Goal: Find contact information: Find contact information

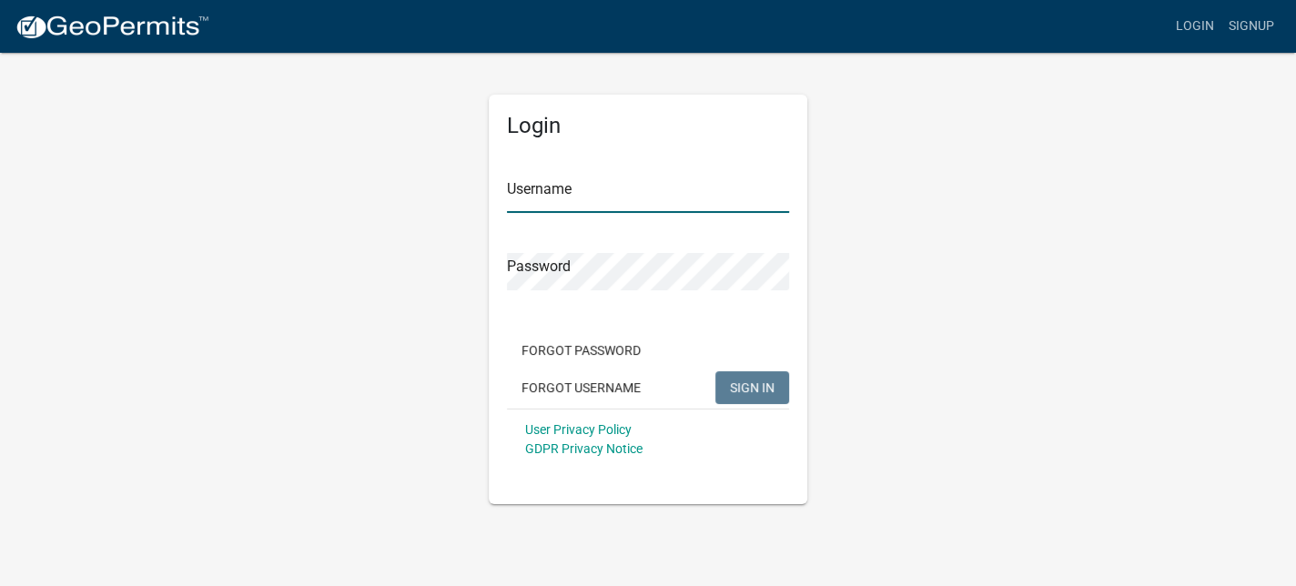
click at [601, 188] on input "Username" at bounding box center [648, 194] width 282 height 37
type input "[EMAIL_ADDRESS][DOMAIN_NAME]"
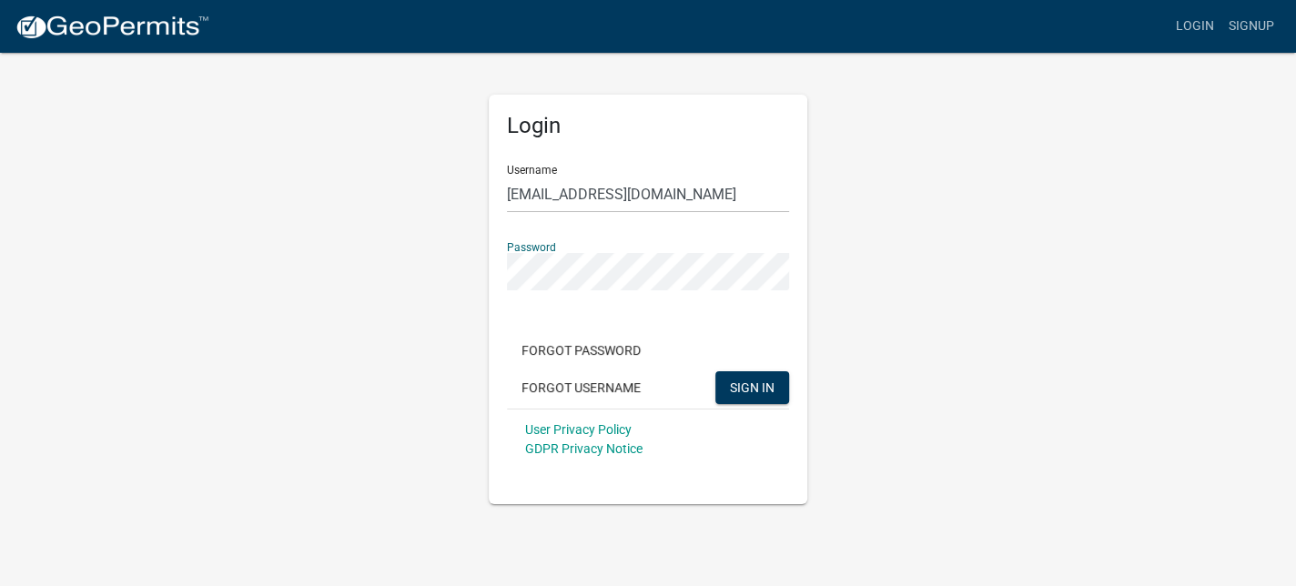
click at [715, 371] on button "SIGN IN" at bounding box center [752, 387] width 74 height 33
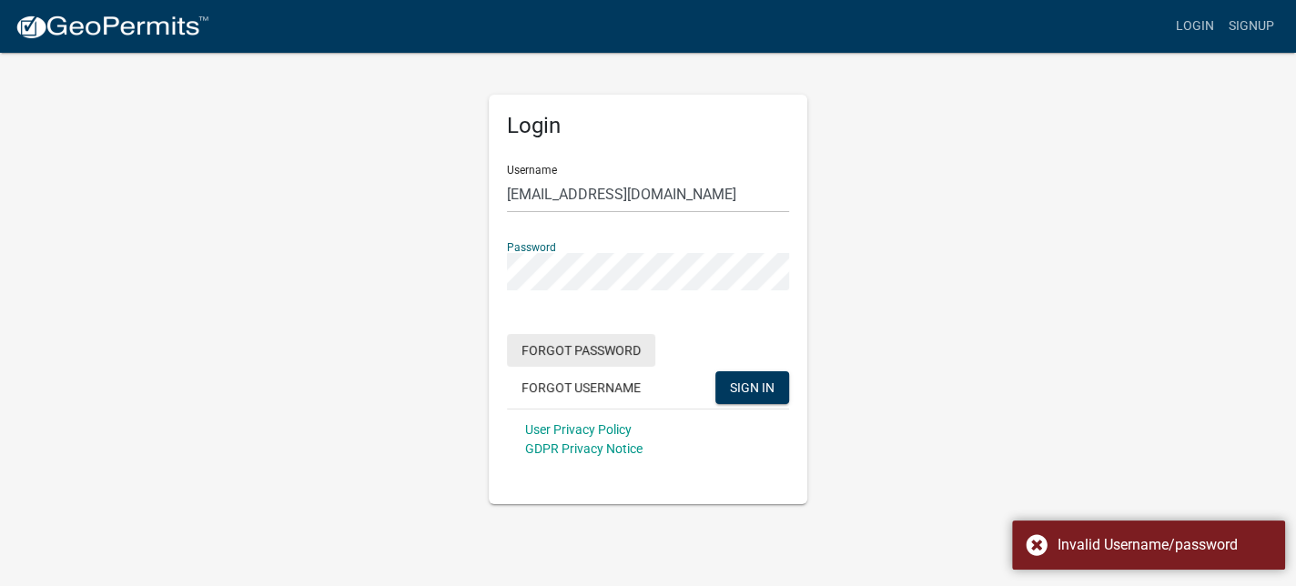
click at [590, 341] on button "Forgot Password" at bounding box center [581, 350] width 148 height 33
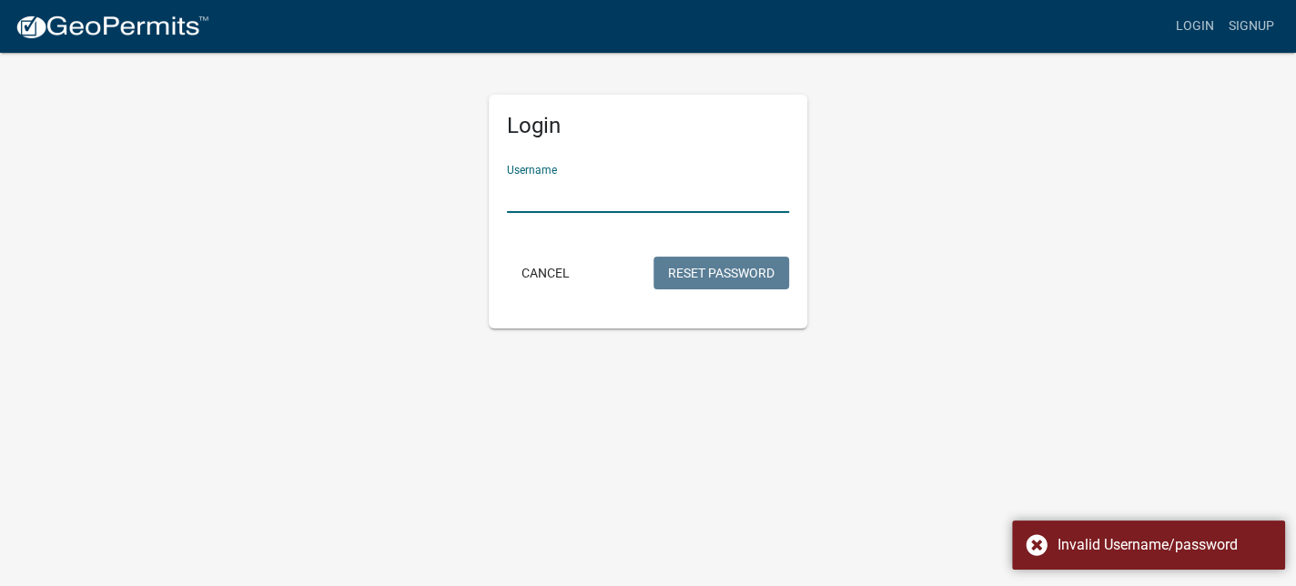
click at [651, 191] on input "Username" at bounding box center [648, 194] width 282 height 37
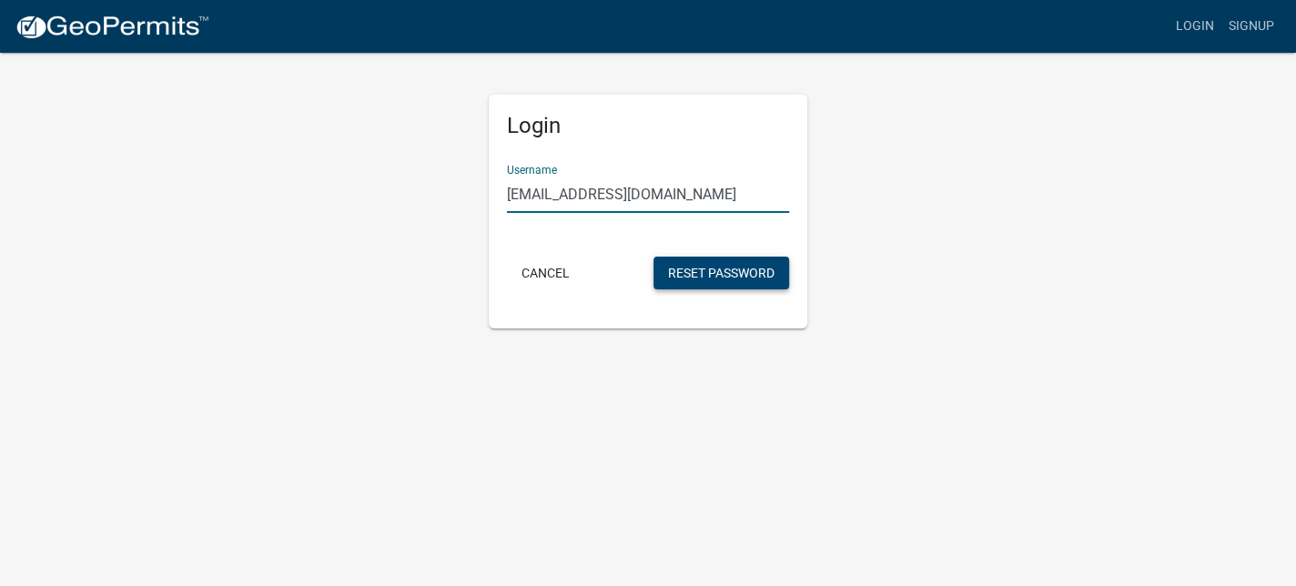
type input "[EMAIL_ADDRESS][DOMAIN_NAME]"
click at [694, 265] on button "Reset Password" at bounding box center [721, 273] width 136 height 33
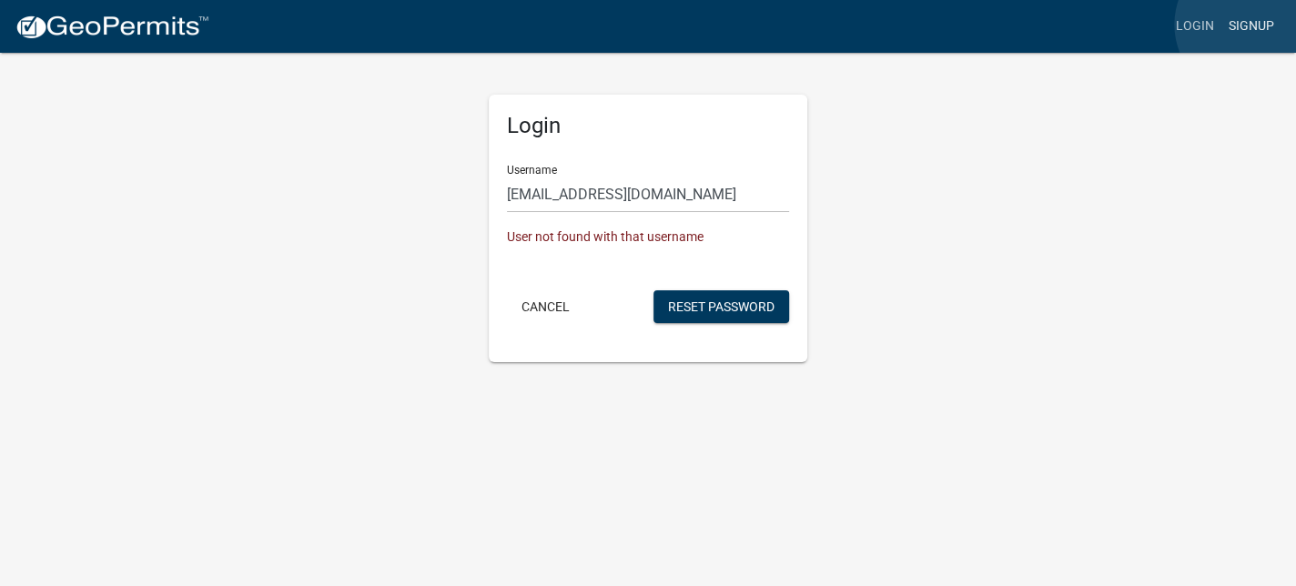
click at [1248, 25] on link "Signup" at bounding box center [1251, 26] width 60 height 35
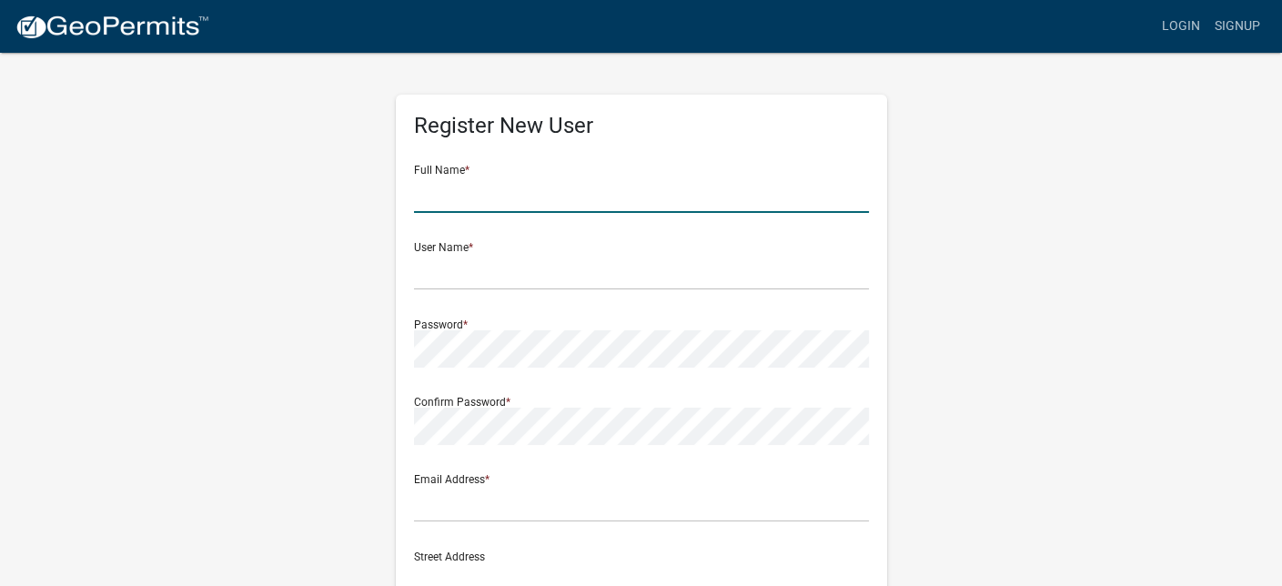
click at [658, 191] on input "text" at bounding box center [641, 194] width 455 height 37
type input "[PERSON_NAME]"
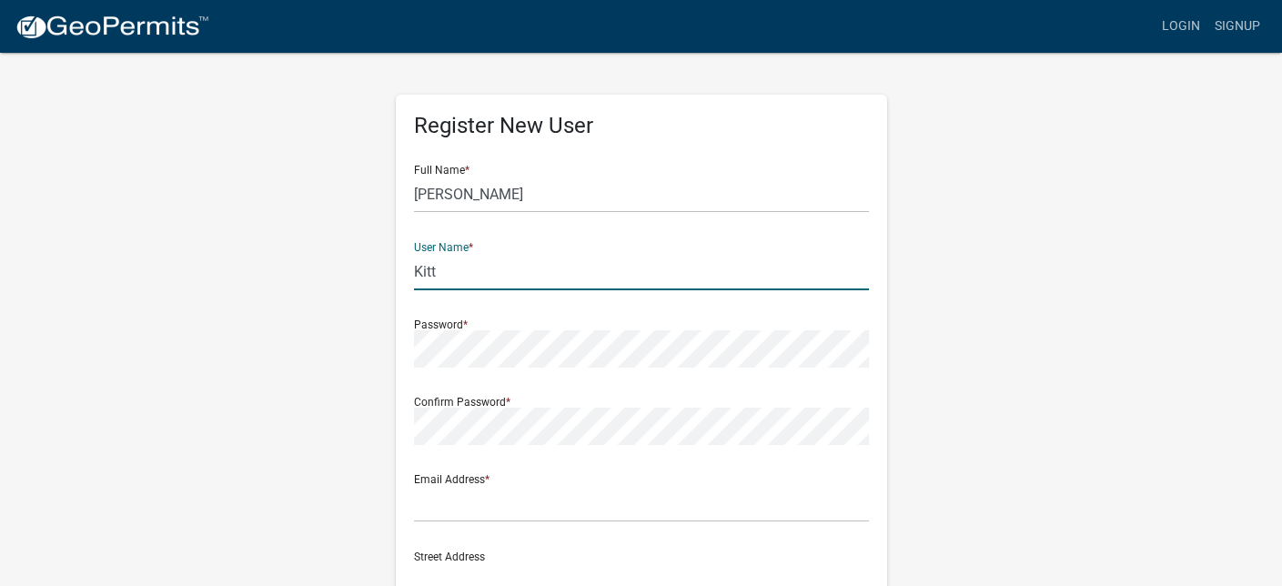
type input "Kitt"
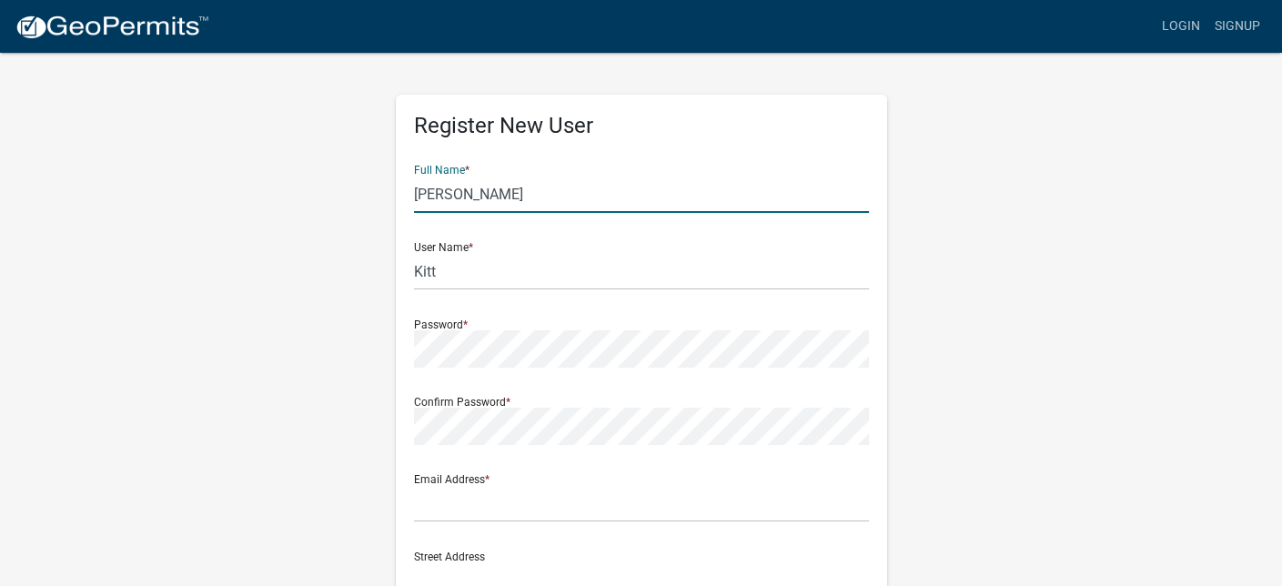
click at [500, 201] on input "[PERSON_NAME]" at bounding box center [641, 194] width 455 height 37
type input "[PERSON_NAME]"
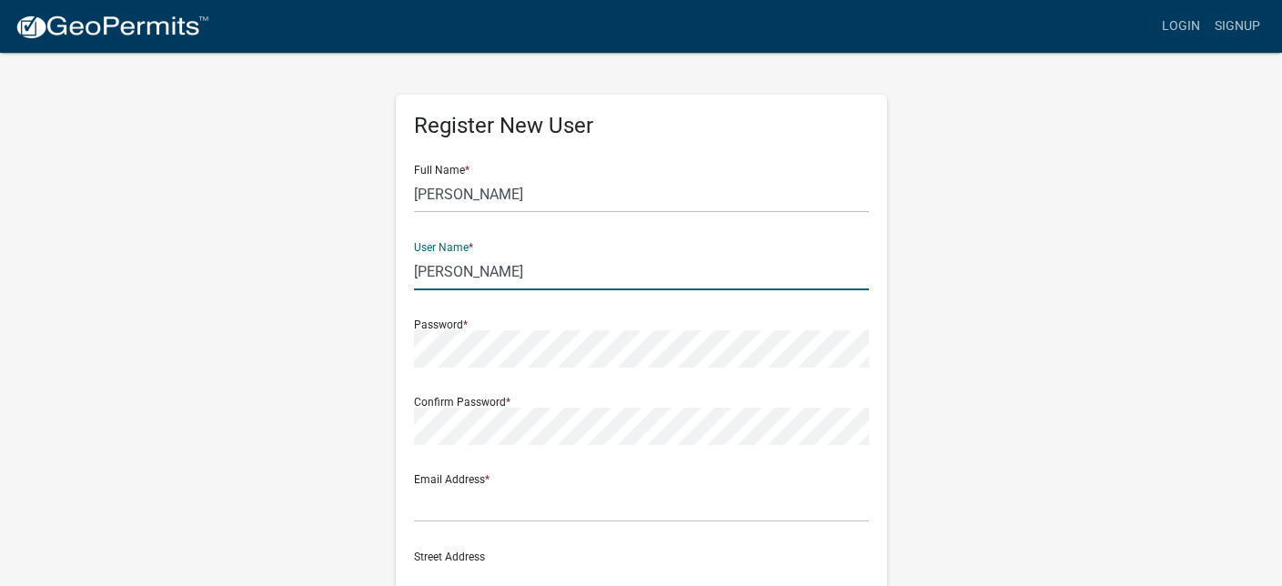
type input "[PERSON_NAME]"
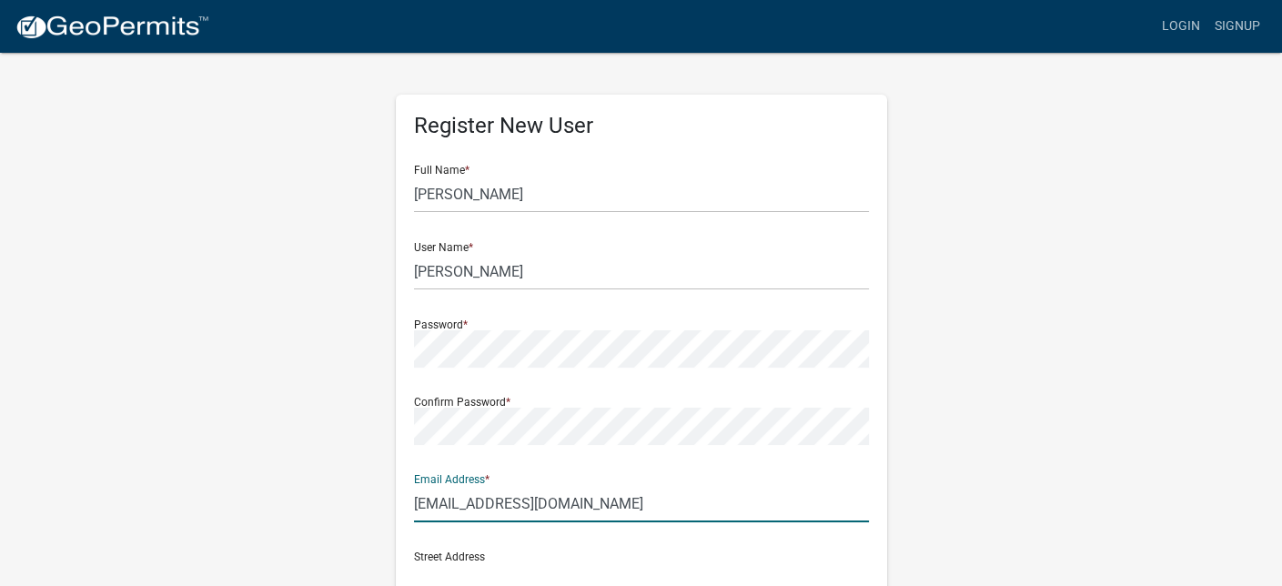
type input "[EMAIL_ADDRESS][DOMAIN_NAME]"
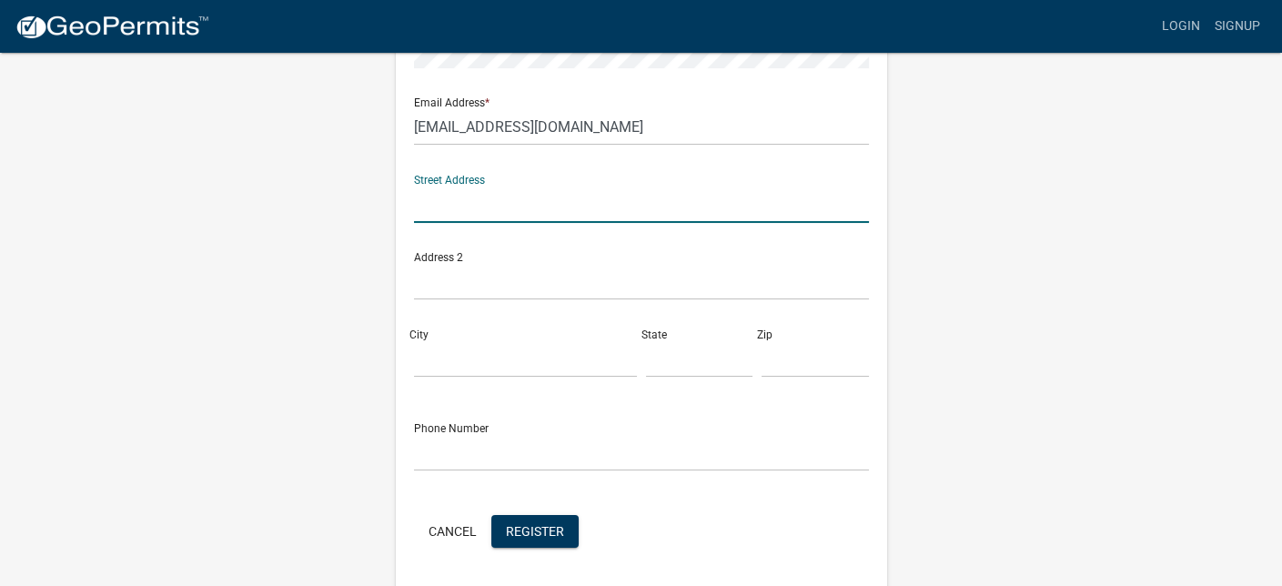
scroll to position [437, 0]
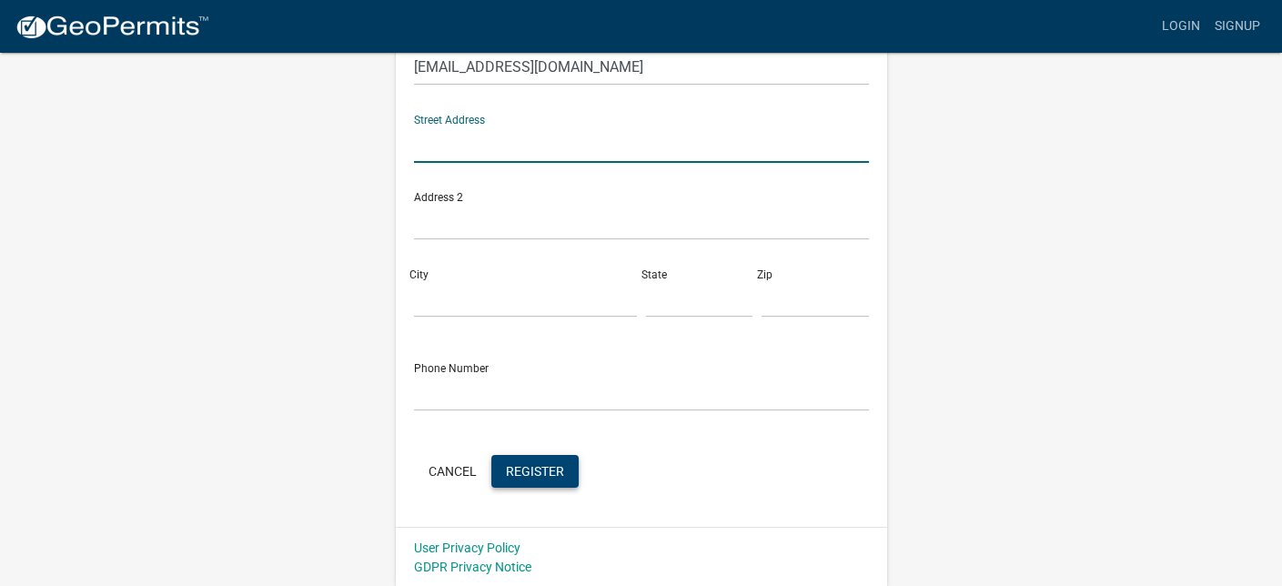
click at [517, 463] on span "Register" at bounding box center [535, 470] width 58 height 15
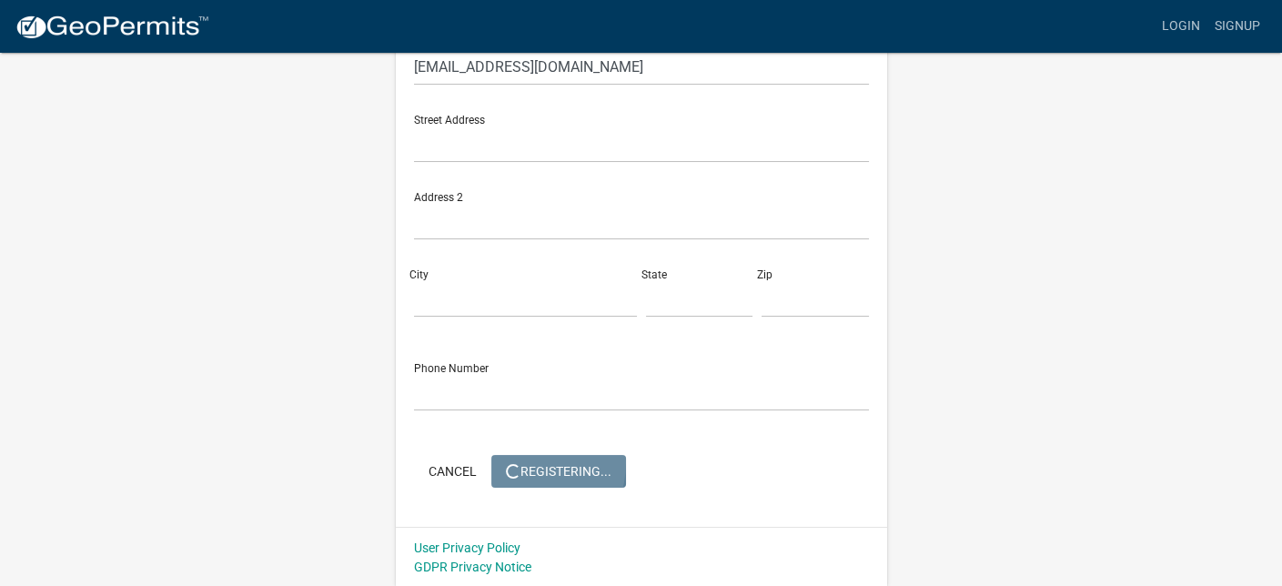
scroll to position [0, 0]
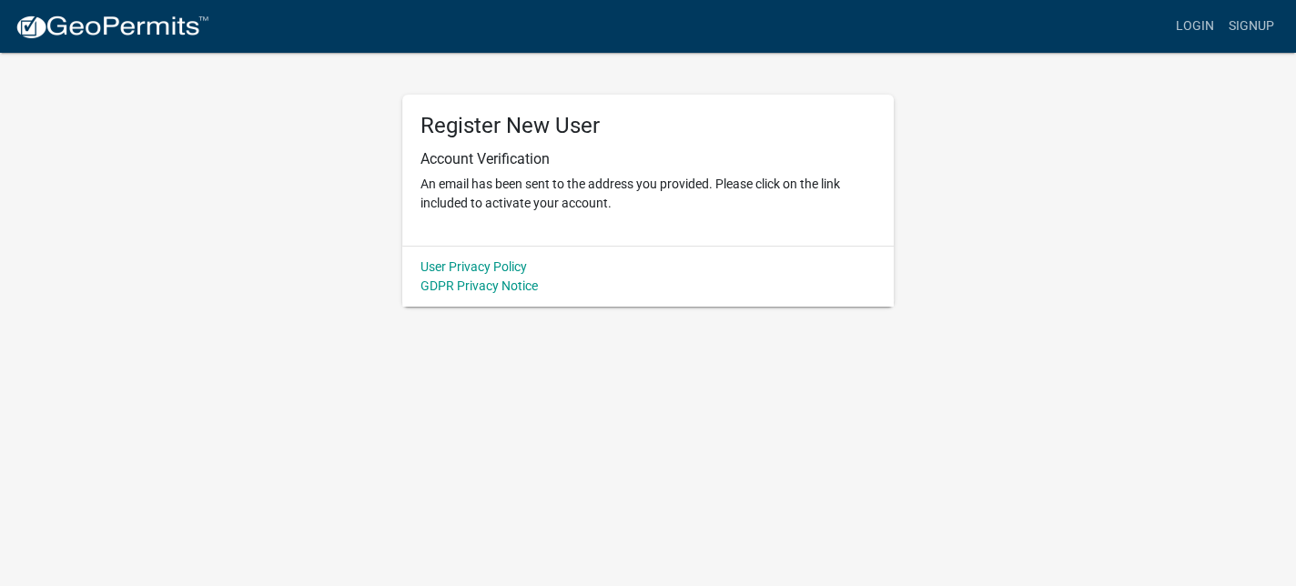
click at [851, 403] on body "Internet Explorer does NOT work with GeoPermits. Get a new browser for more sec…" at bounding box center [648, 293] width 1296 height 586
click at [1193, 27] on link "Login" at bounding box center [1194, 26] width 53 height 35
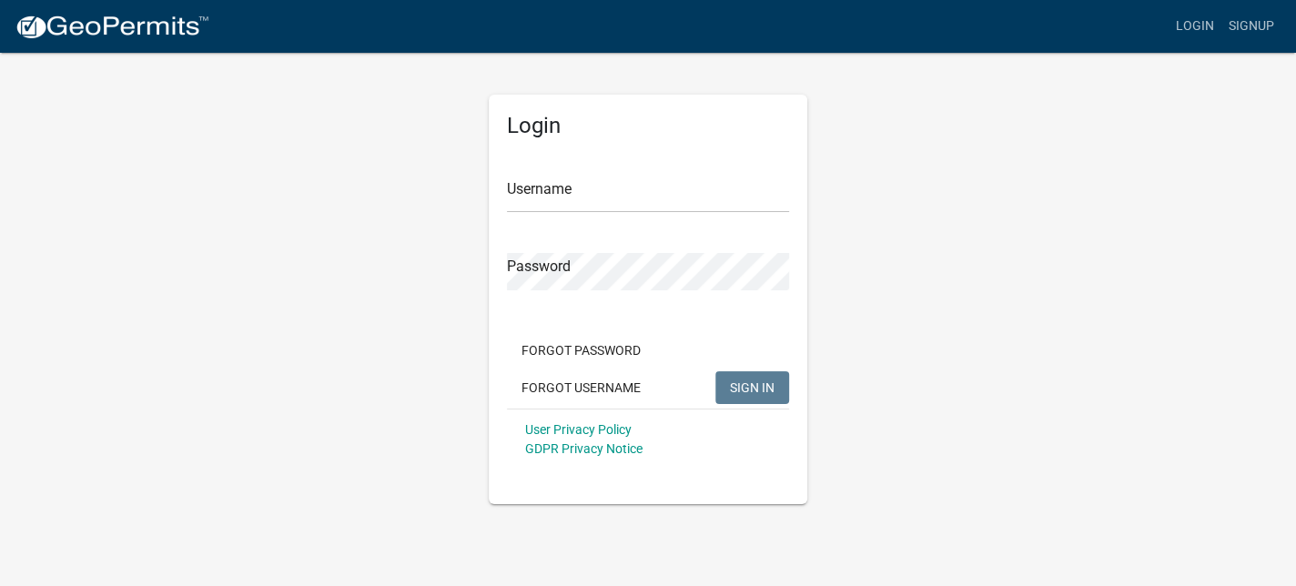
click at [403, 100] on div "Login Username Password Forgot Password Forgot Username SIGN IN User Privacy Po…" at bounding box center [647, 277] width 1037 height 453
click at [530, 196] on input "Username" at bounding box center [648, 194] width 282 height 37
type input "[EMAIL_ADDRESS][DOMAIN_NAME]"
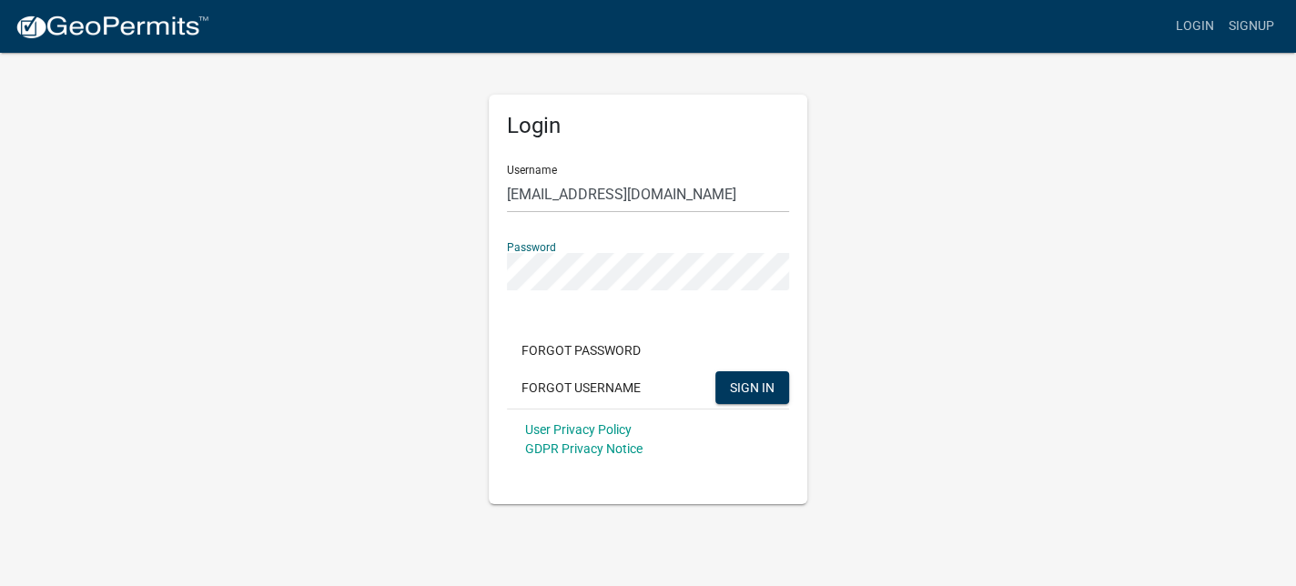
click at [715, 371] on button "SIGN IN" at bounding box center [752, 387] width 74 height 33
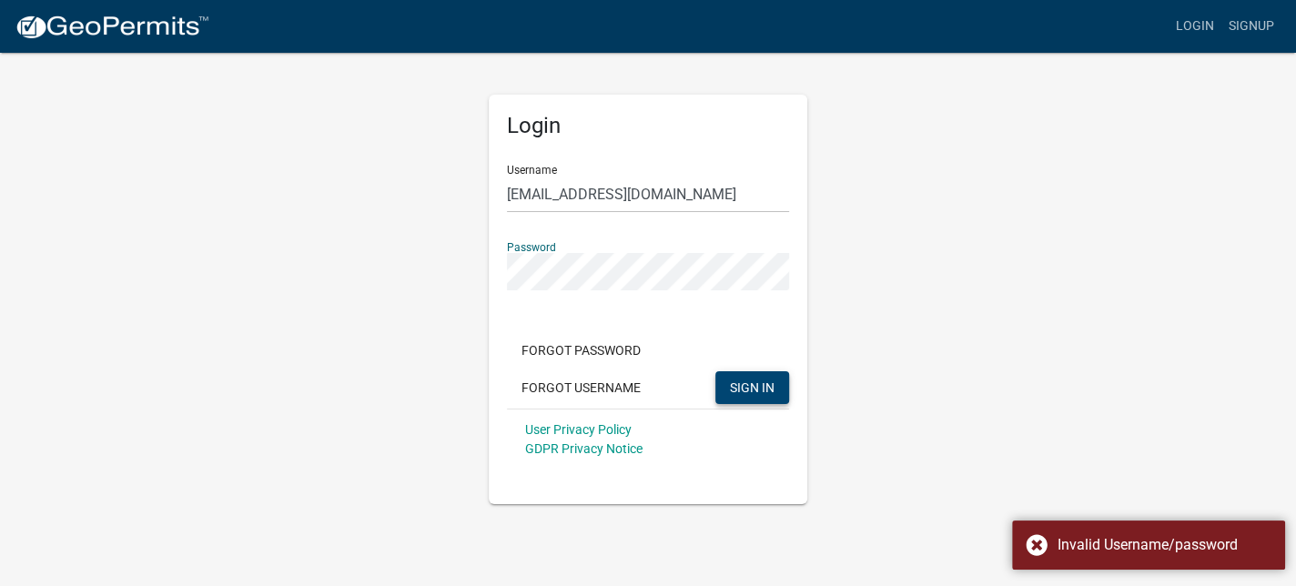
click at [738, 381] on span "SIGN IN" at bounding box center [752, 386] width 45 height 15
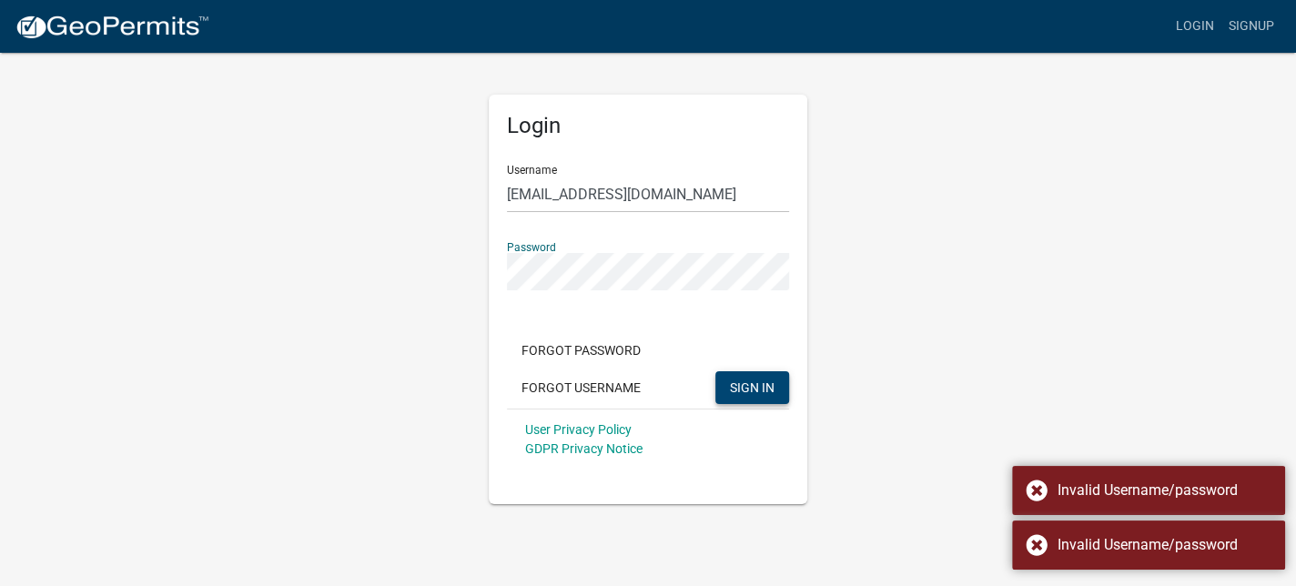
click at [480, 267] on div "Login Username [PERSON_NAME][EMAIL_ADDRESS][DOMAIN_NAME] Password Forgot Passwo…" at bounding box center [648, 277] width 346 height 453
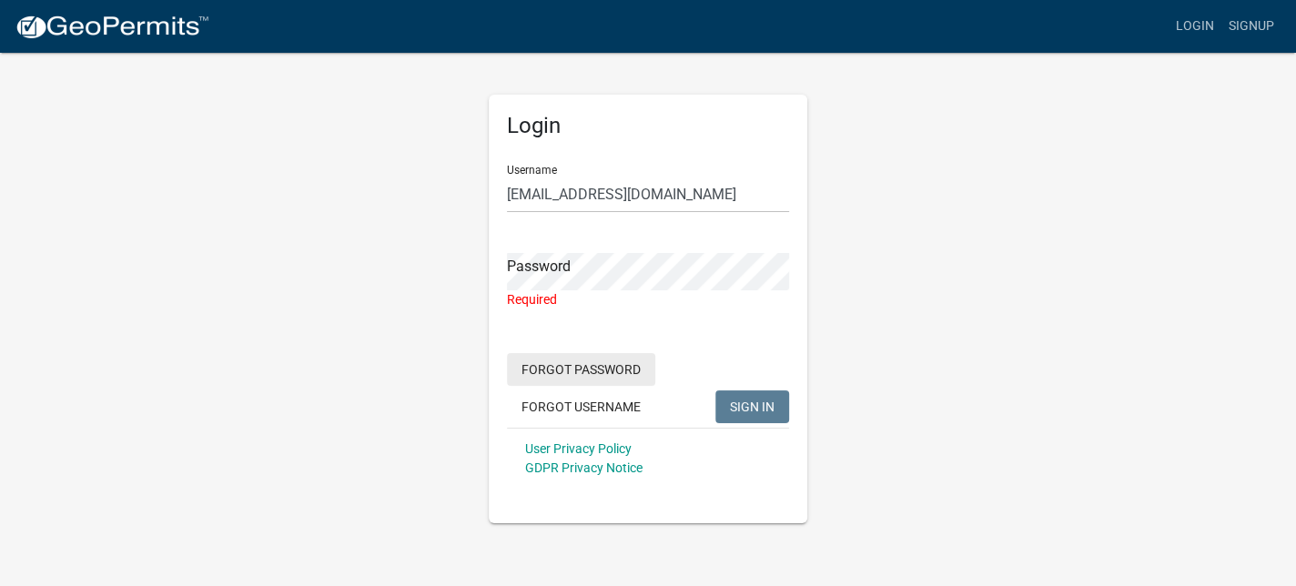
click at [616, 369] on button "Forgot Password" at bounding box center [581, 369] width 148 height 33
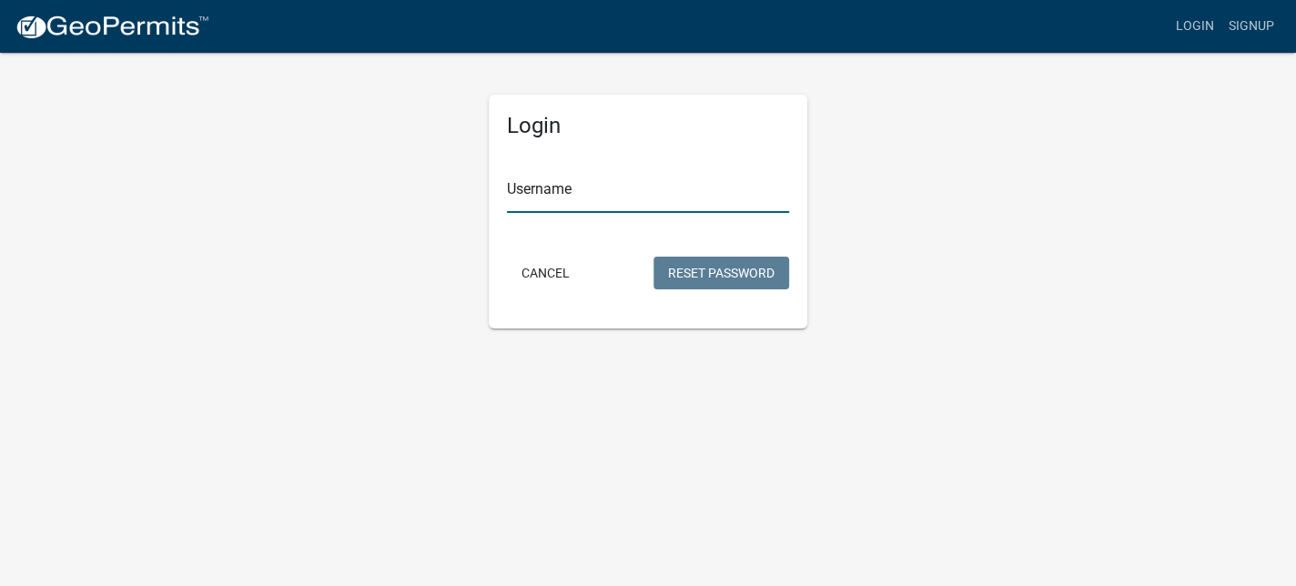
click at [582, 194] on input "Username" at bounding box center [648, 194] width 282 height 37
type input "[EMAIL_ADDRESS][DOMAIN_NAME]"
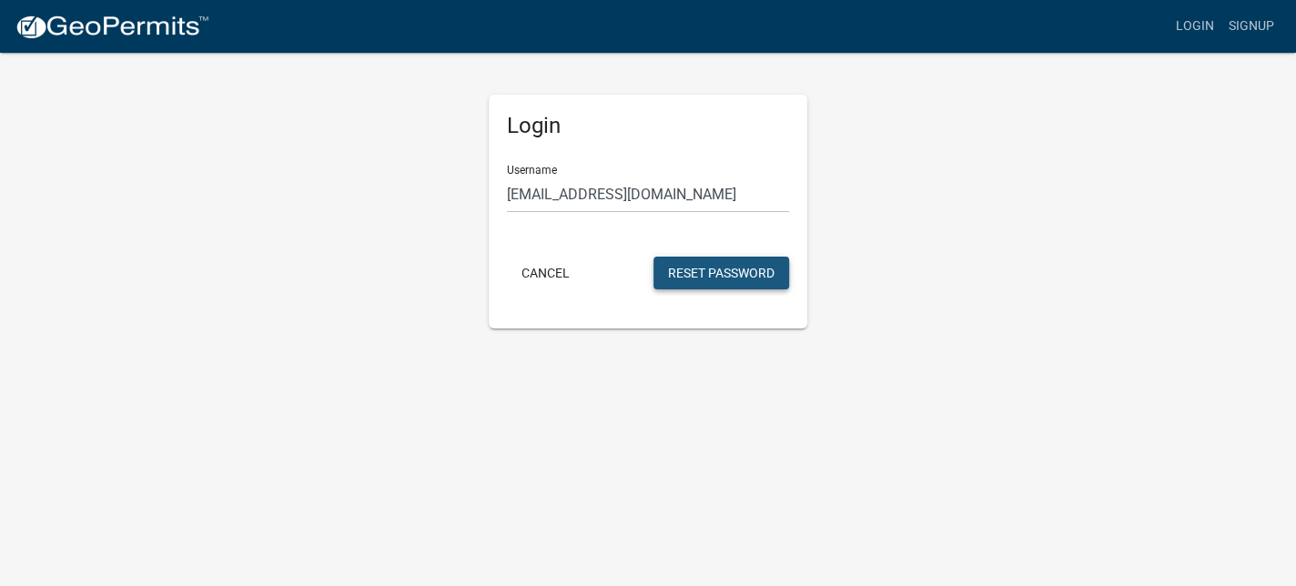
click at [691, 269] on button "Reset Password" at bounding box center [721, 273] width 136 height 33
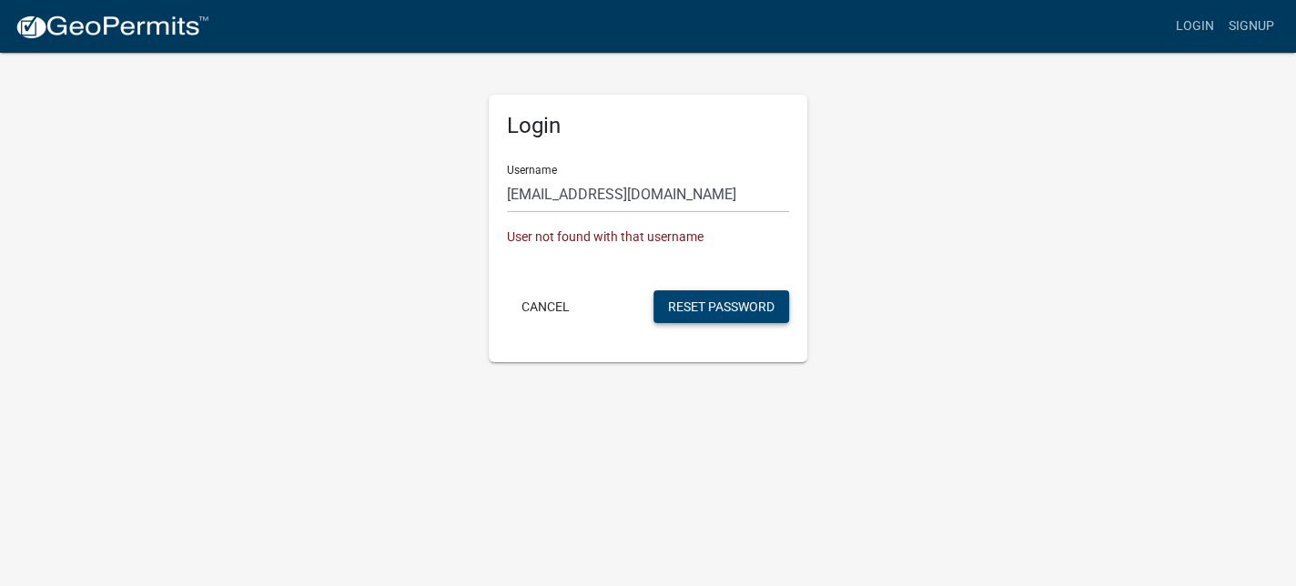
click at [692, 310] on button "Reset Password" at bounding box center [721, 306] width 136 height 33
click at [549, 307] on button "Cancel" at bounding box center [545, 306] width 77 height 33
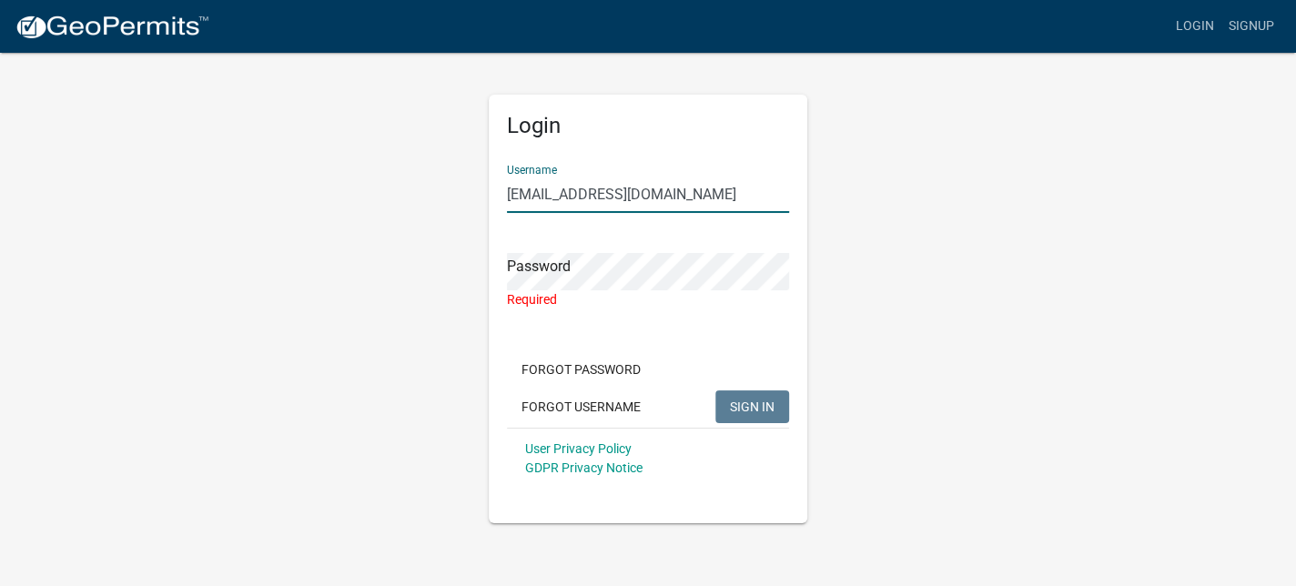
click at [649, 199] on input "[EMAIL_ADDRESS][DOMAIN_NAME]" at bounding box center [648, 194] width 282 height 37
drag, startPoint x: 681, startPoint y: 194, endPoint x: 473, endPoint y: 194, distance: 207.5
click at [473, 194] on div "Login Username [PERSON_NAME][EMAIL_ADDRESS][DOMAIN_NAME] Password Required Forg…" at bounding box center [647, 287] width 1037 height 472
type input "[PERSON_NAME]"
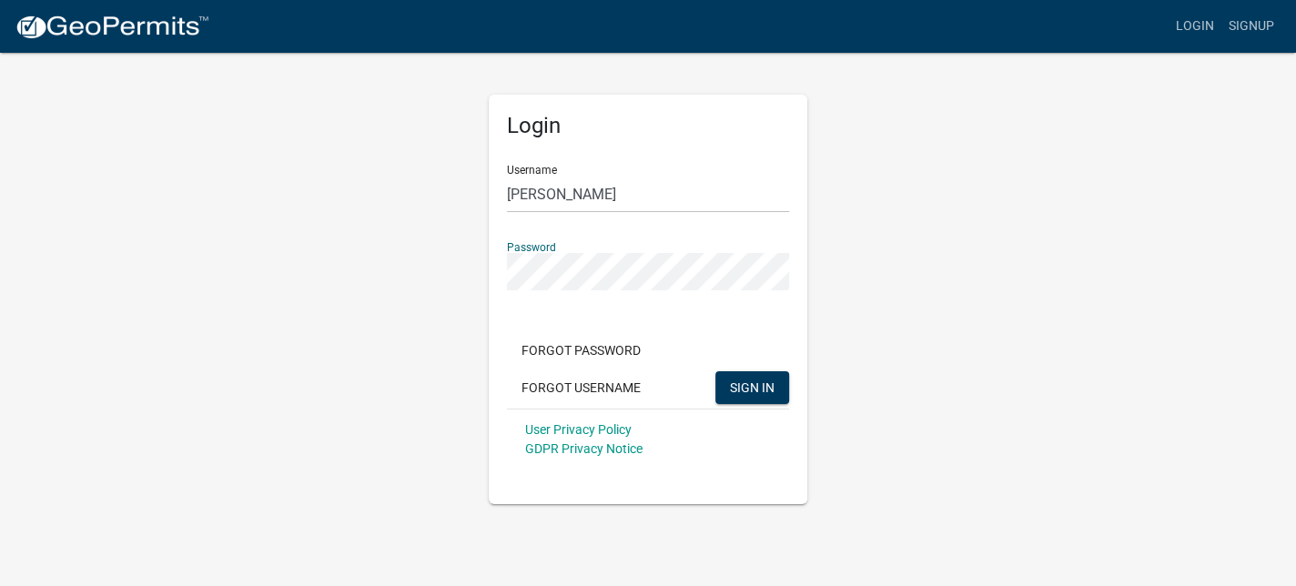
click at [715, 371] on button "SIGN IN" at bounding box center [752, 387] width 74 height 33
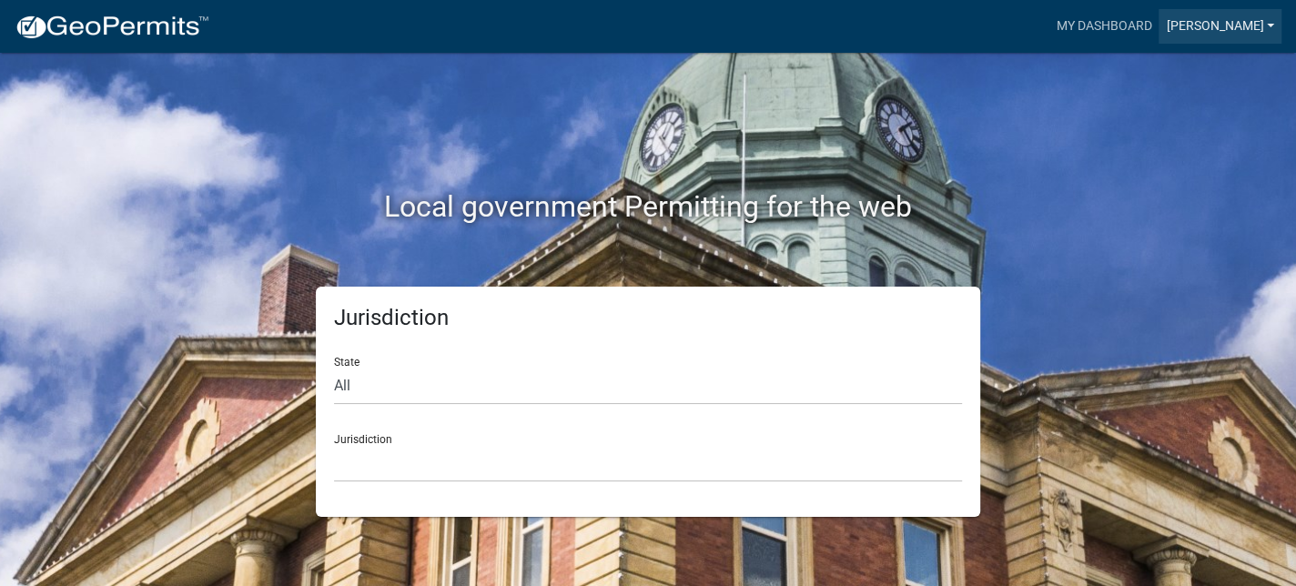
click at [1229, 22] on link "[PERSON_NAME]" at bounding box center [1219, 26] width 123 height 35
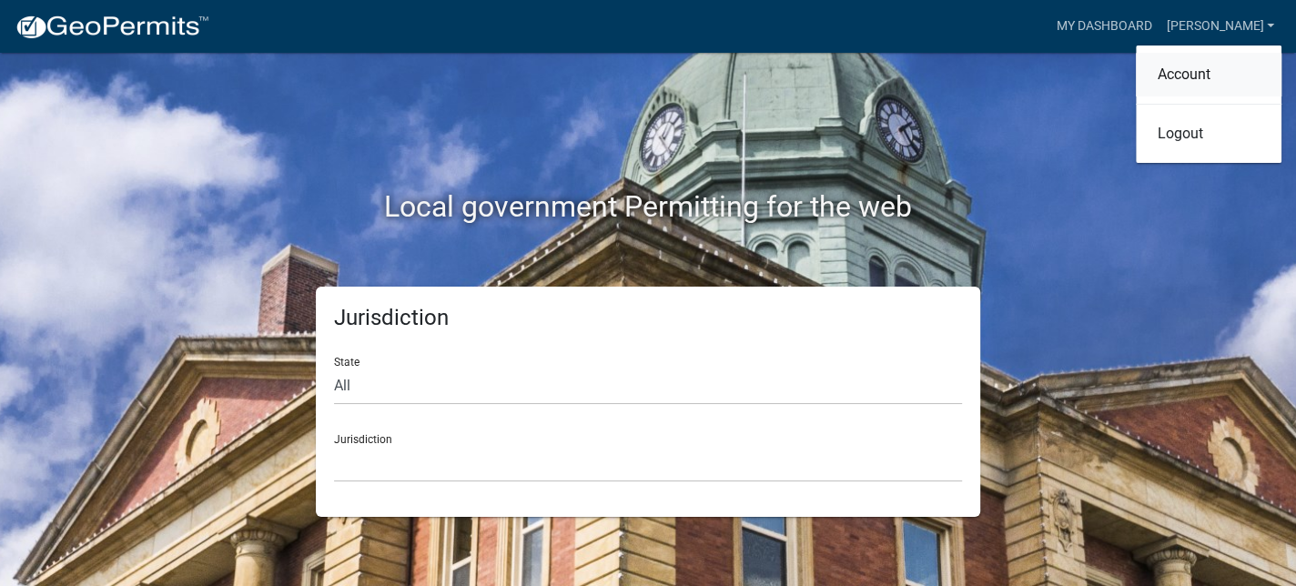
click at [1203, 72] on link "Account" at bounding box center [1209, 75] width 146 height 44
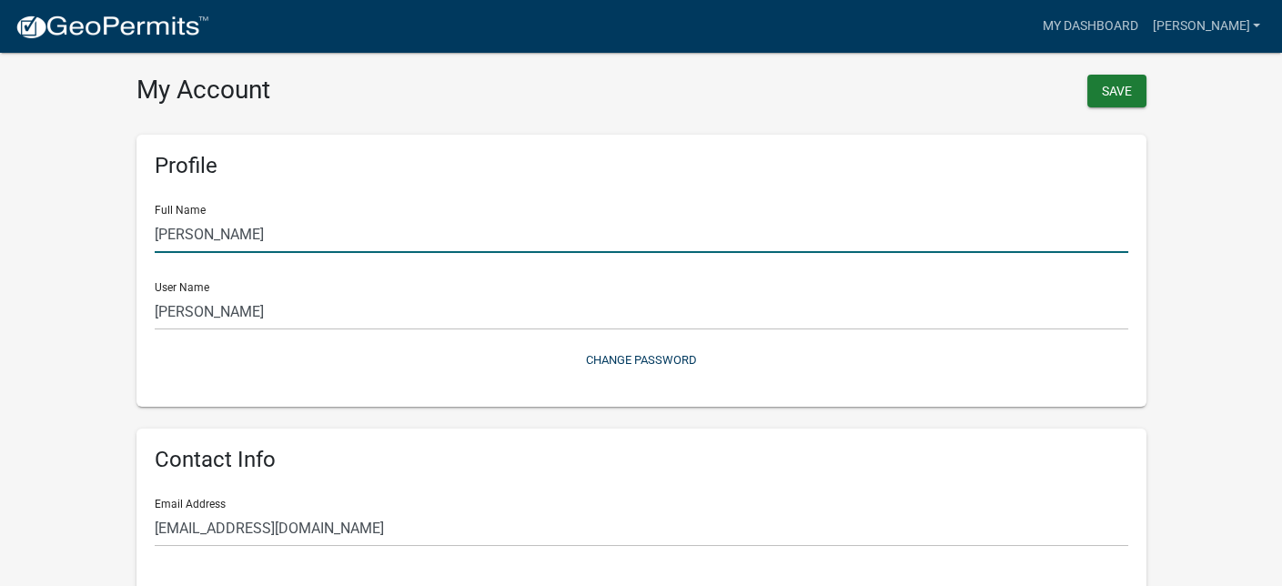
click at [218, 238] on input "[PERSON_NAME]" at bounding box center [642, 234] width 974 height 37
type input "[PERSON_NAME]"
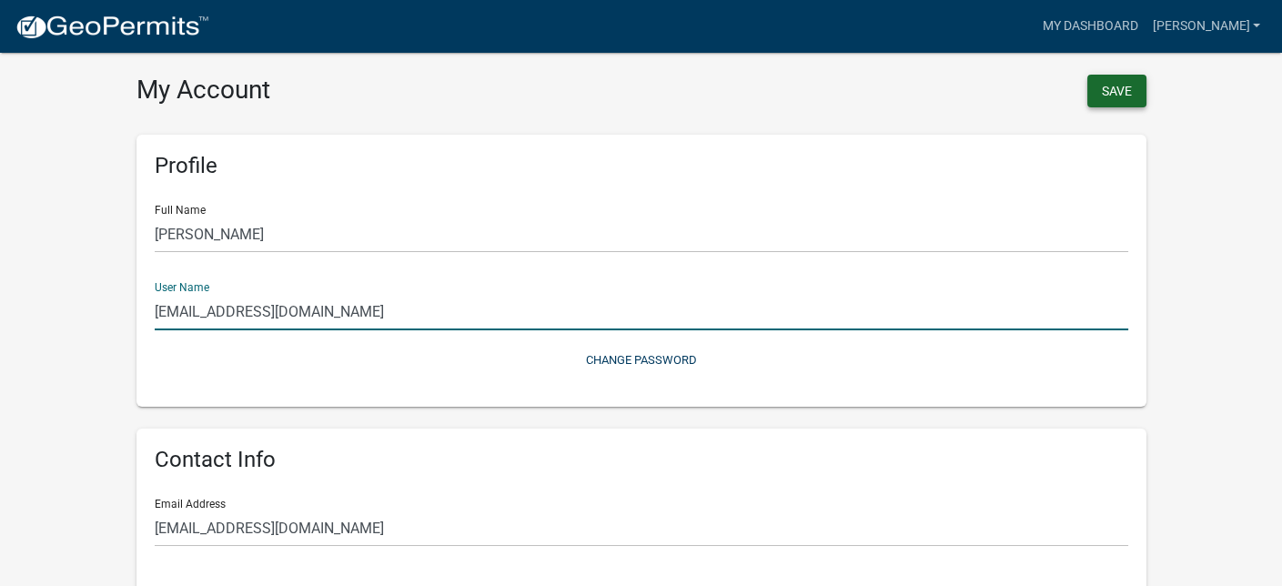
type input "[EMAIL_ADDRESS][DOMAIN_NAME]"
click at [1099, 90] on button "Save" at bounding box center [1116, 91] width 59 height 33
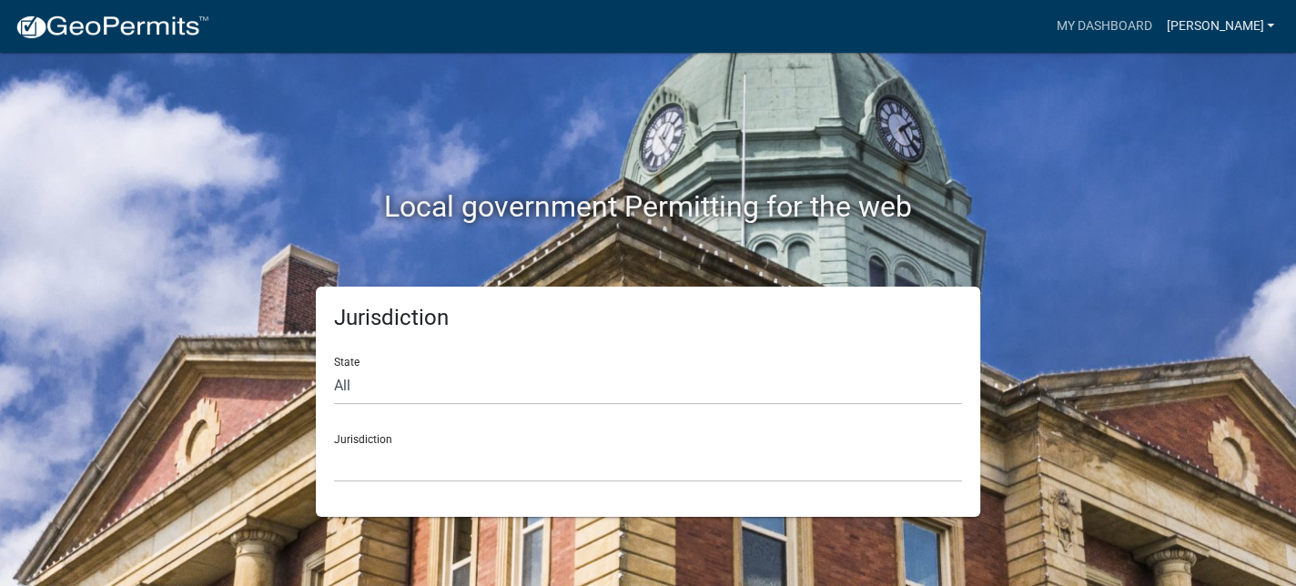
click at [1238, 27] on link "[PERSON_NAME]" at bounding box center [1219, 26] width 123 height 35
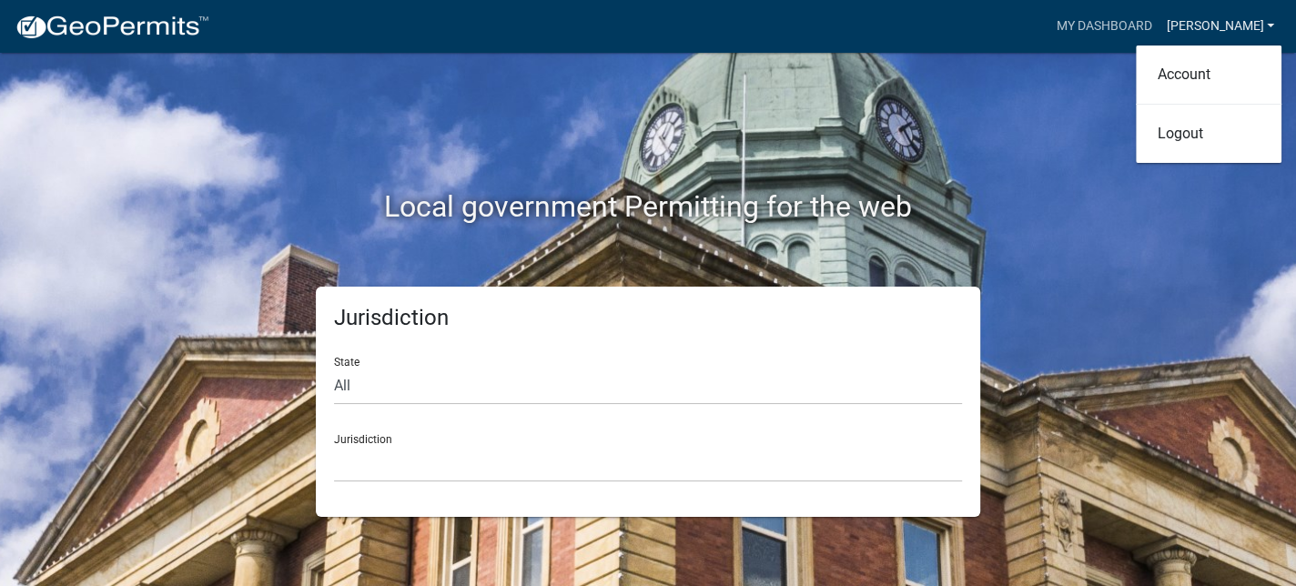
click at [1238, 27] on link "[PERSON_NAME]" at bounding box center [1219, 26] width 123 height 35
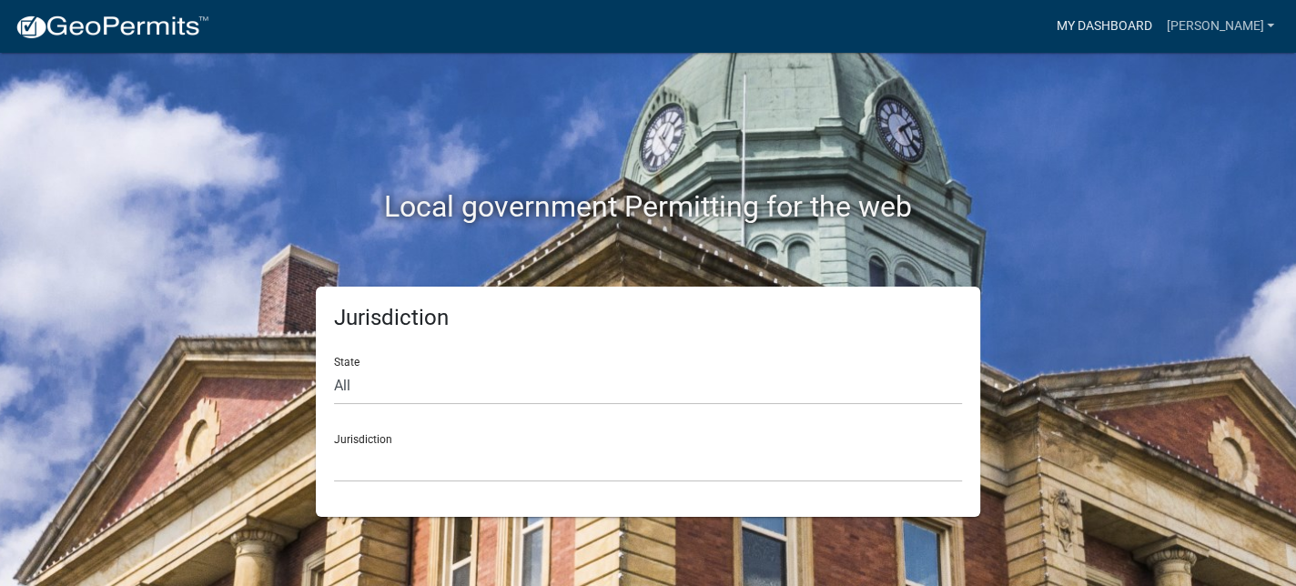
click at [1158, 25] on link "My Dashboard" at bounding box center [1103, 26] width 110 height 35
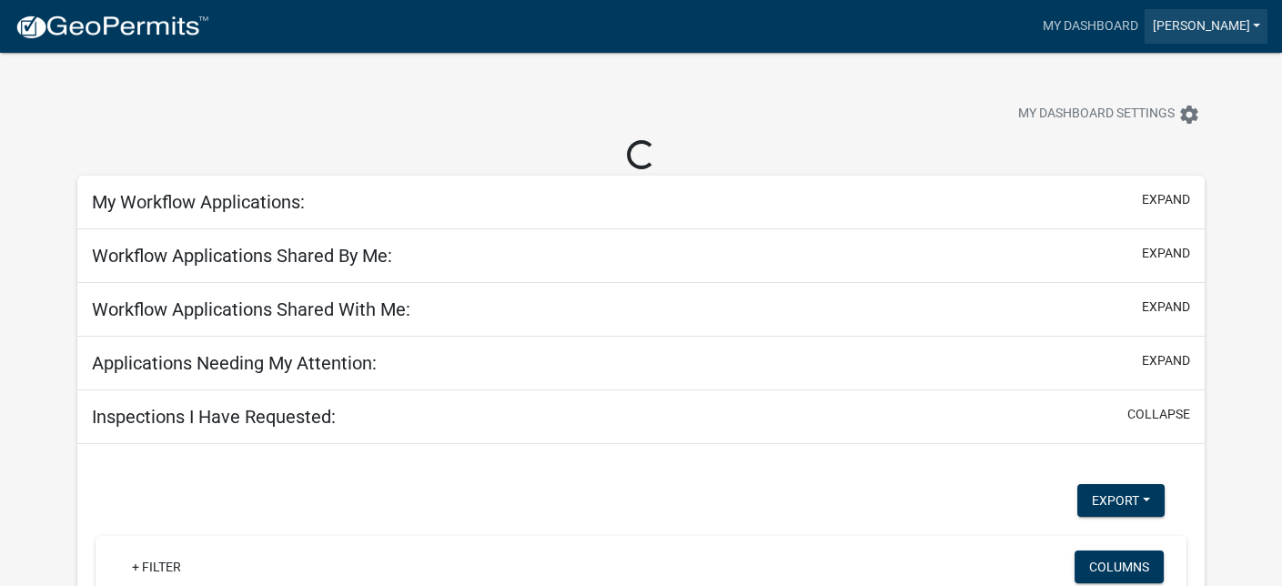
click at [1227, 25] on link "[PERSON_NAME]" at bounding box center [1206, 26] width 123 height 35
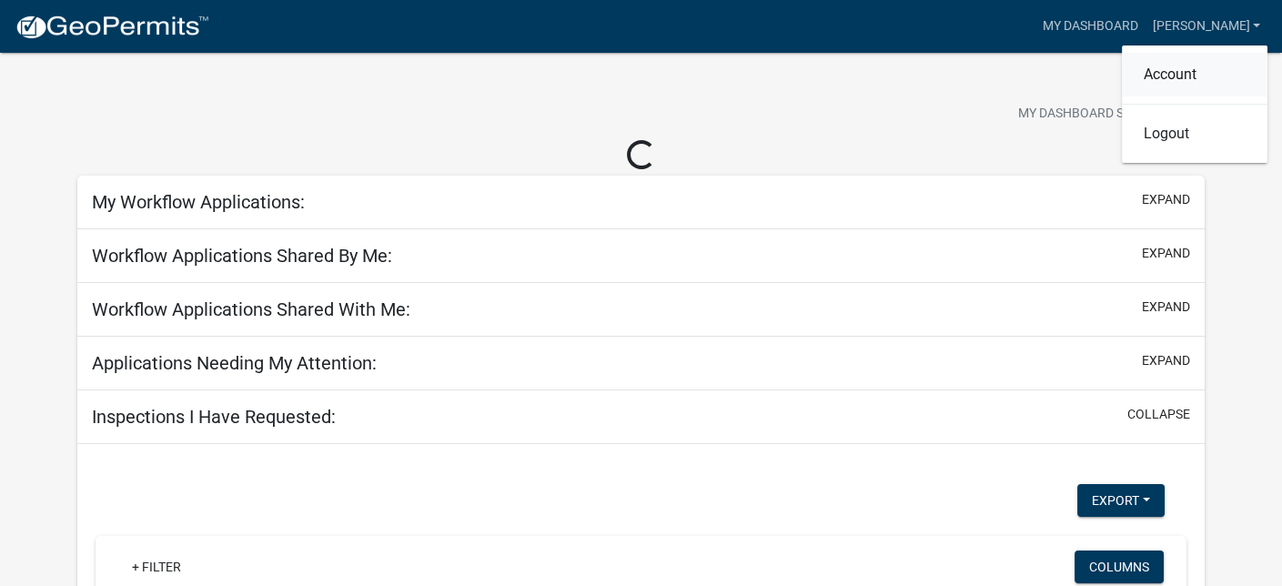
click at [1179, 70] on link "Account" at bounding box center [1195, 75] width 146 height 44
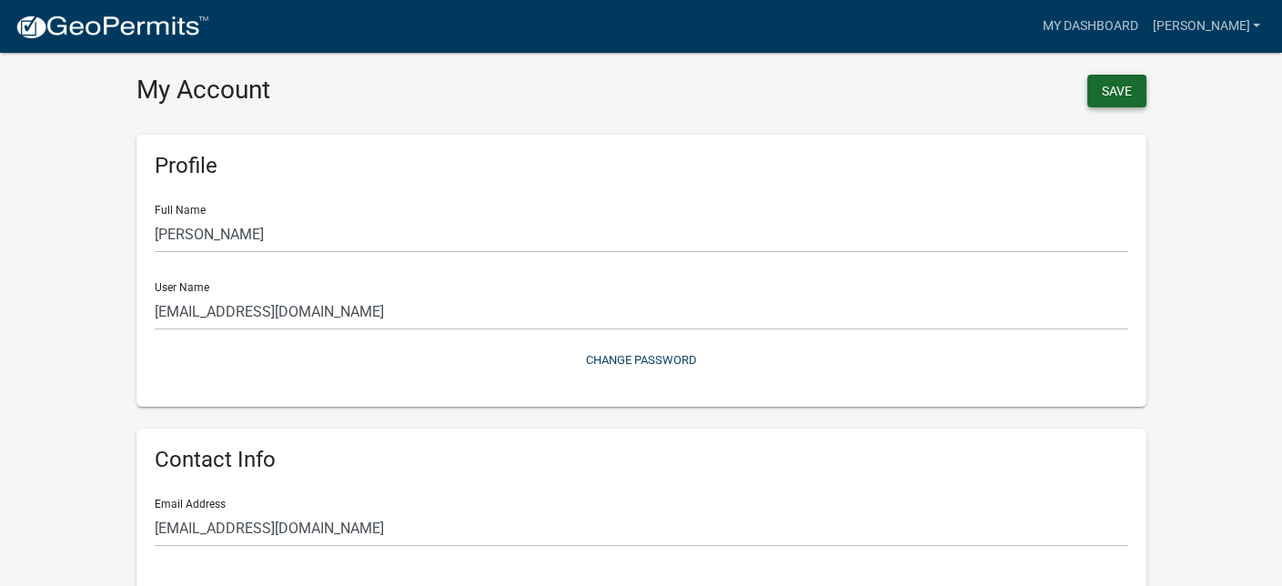
click at [1121, 95] on button "Save" at bounding box center [1116, 91] width 59 height 33
click at [1227, 21] on link "[PERSON_NAME]" at bounding box center [1206, 26] width 123 height 35
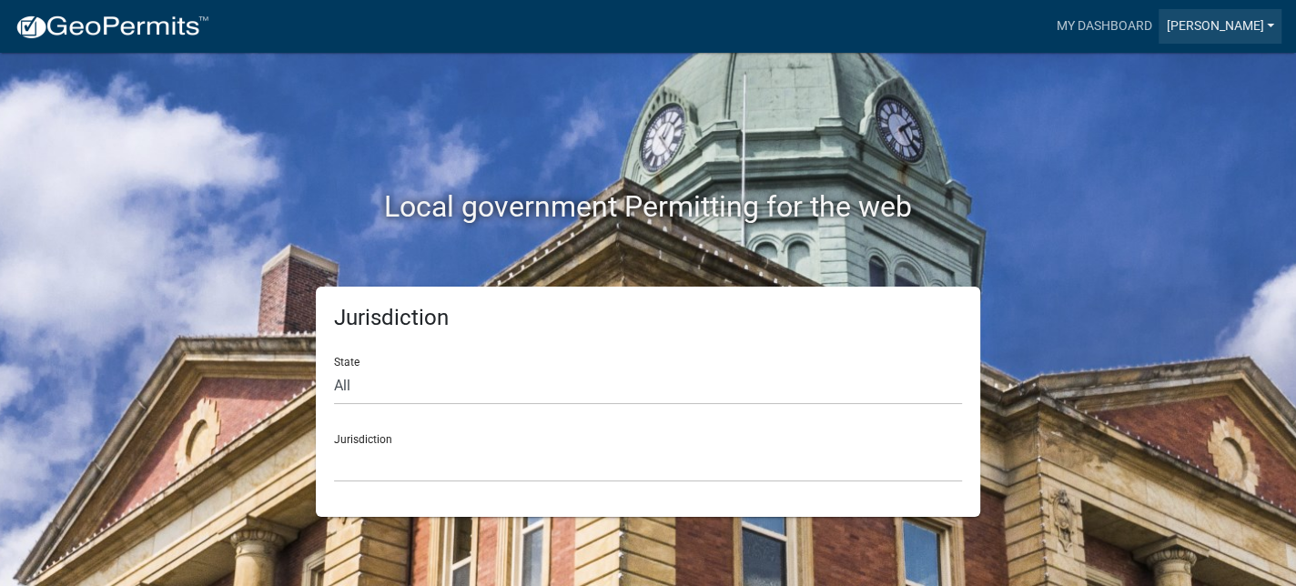
click at [1211, 12] on link "[PERSON_NAME]" at bounding box center [1219, 26] width 123 height 35
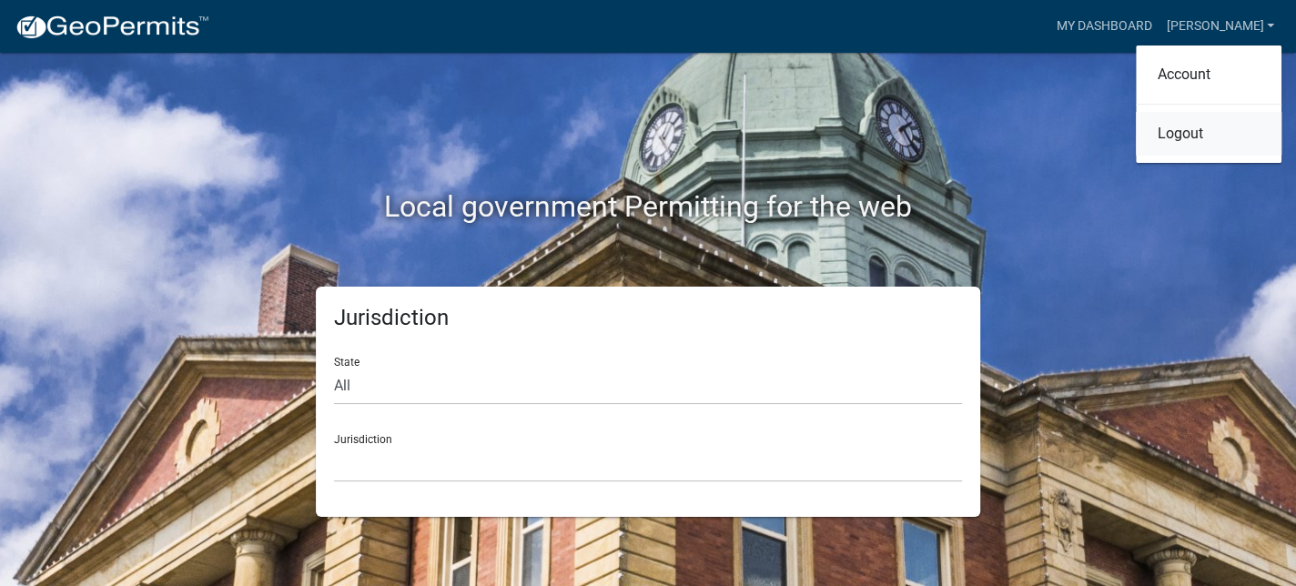
click at [1190, 132] on link "Logout" at bounding box center [1209, 134] width 146 height 44
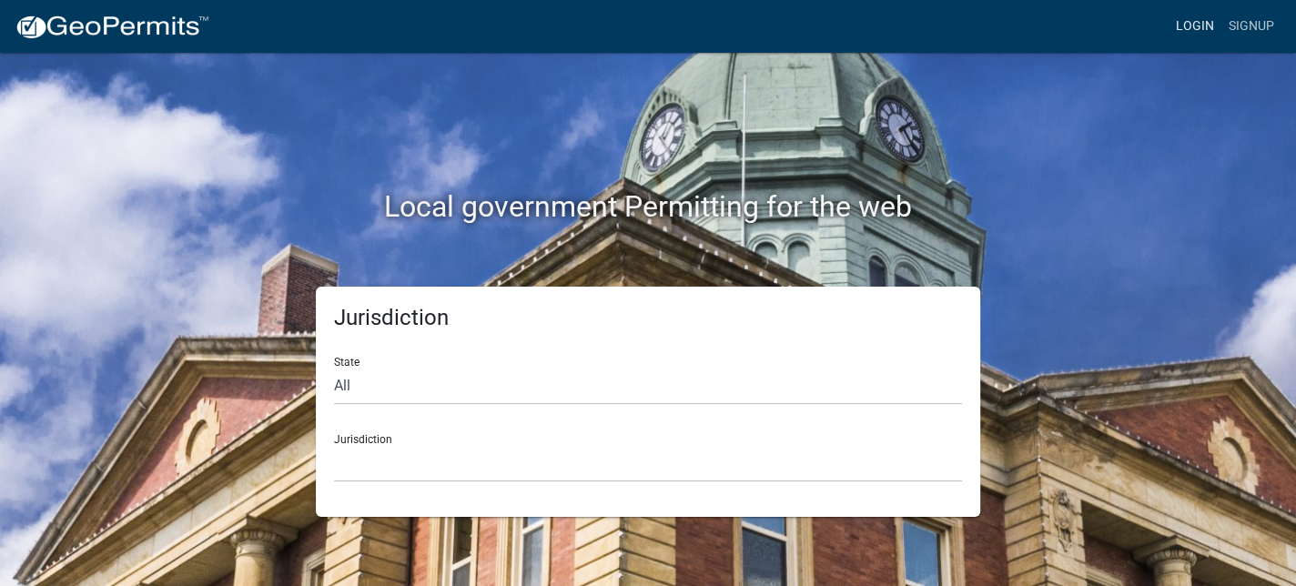
click at [1204, 25] on link "Login" at bounding box center [1194, 26] width 53 height 35
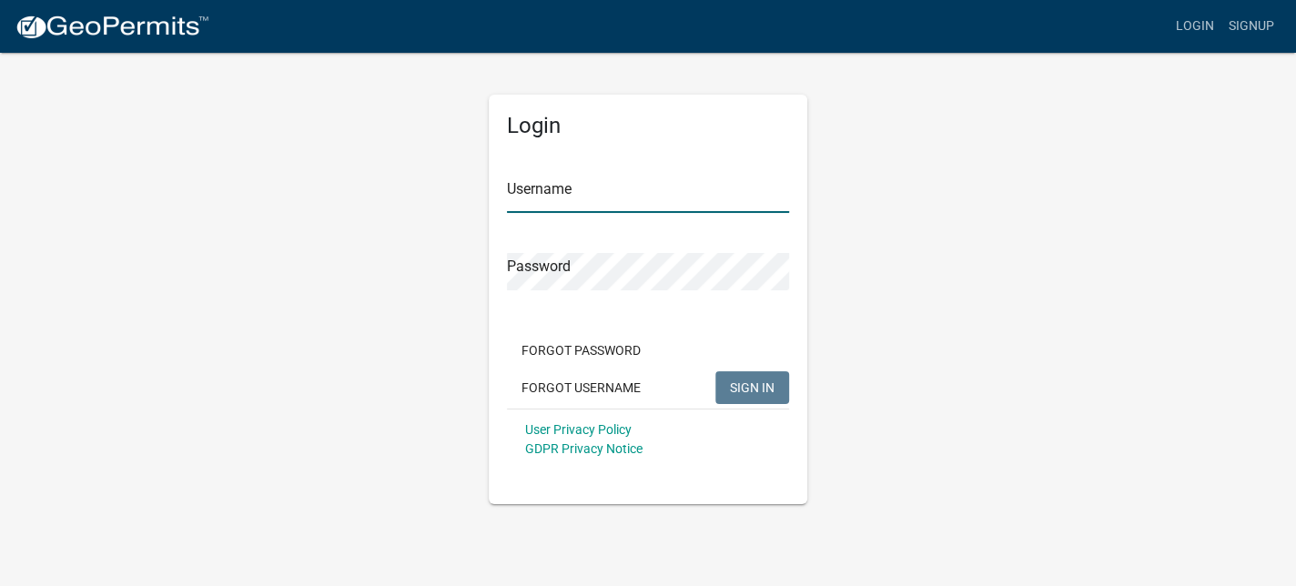
click at [584, 189] on input "Username" at bounding box center [648, 194] width 282 height 37
type input "[EMAIL_ADDRESS][DOMAIN_NAME]"
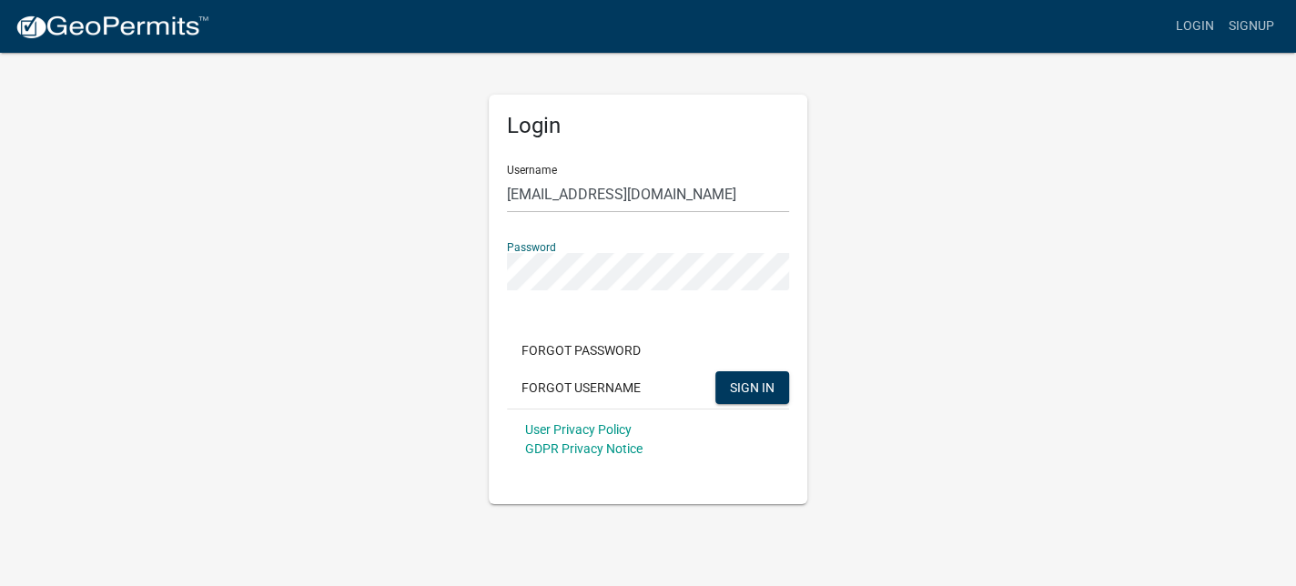
click at [715, 371] on button "SIGN IN" at bounding box center [752, 387] width 74 height 33
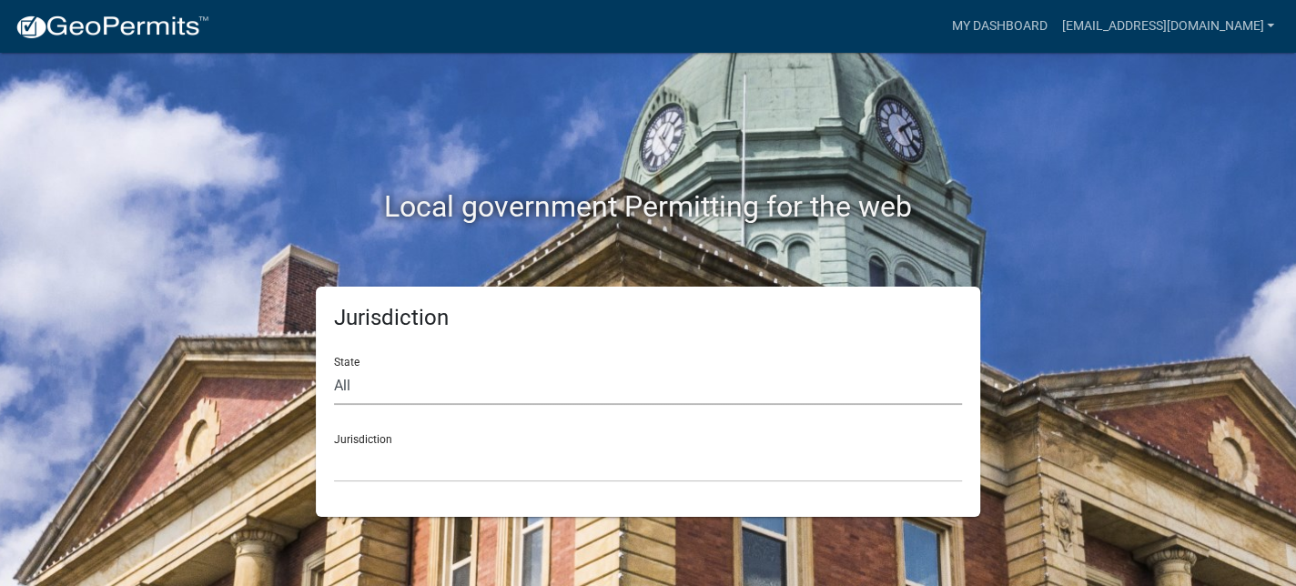
click at [419, 383] on select "All Colorado Georgia Indiana Iowa Kansas Minnesota Ohio South Carolina Wisconsin" at bounding box center [648, 386] width 628 height 37
select select "[US_STATE]"
click at [334, 368] on select "All Colorado Georgia Indiana Iowa Kansas Minnesota Ohio South Carolina Wisconsin" at bounding box center [648, 386] width 628 height 37
click at [419, 469] on select "Becker County, Minnesota Benton County, Minnesota Carlton County, Minnesota Cit…" at bounding box center [648, 463] width 628 height 37
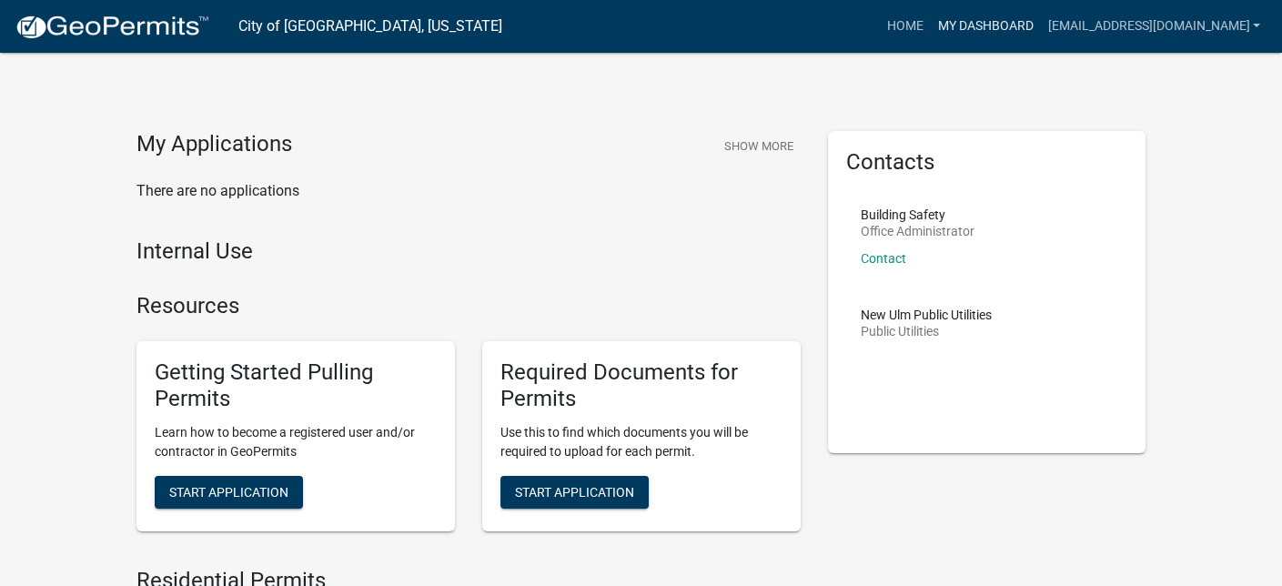
click at [1007, 20] on link "My Dashboard" at bounding box center [985, 26] width 110 height 35
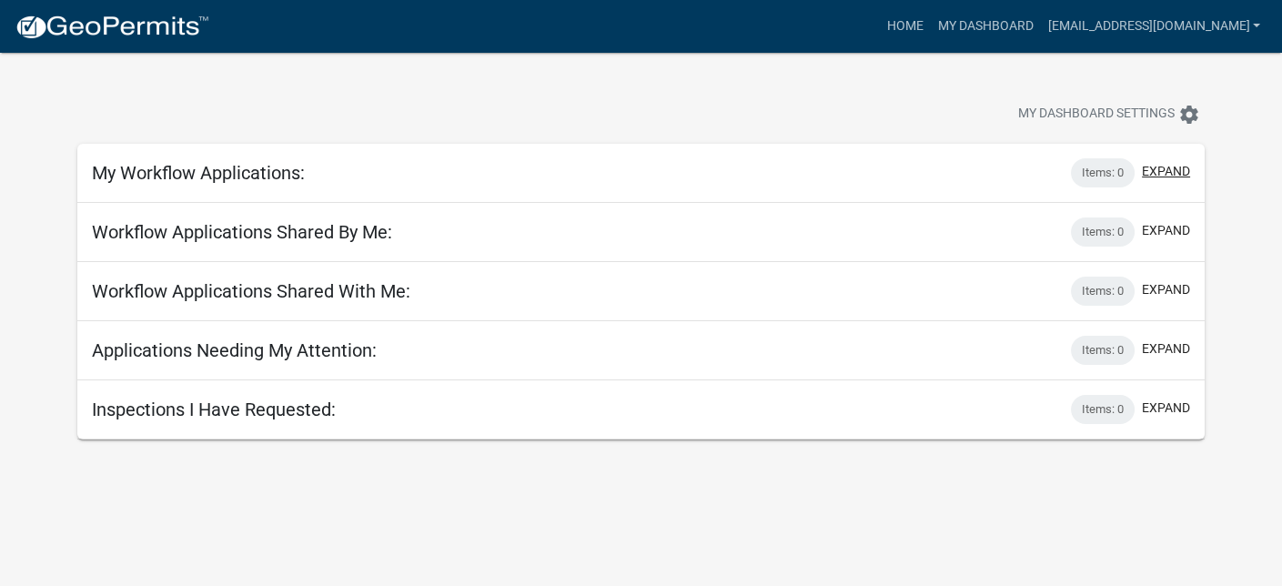
click at [1159, 167] on button "expand" at bounding box center [1166, 171] width 48 height 19
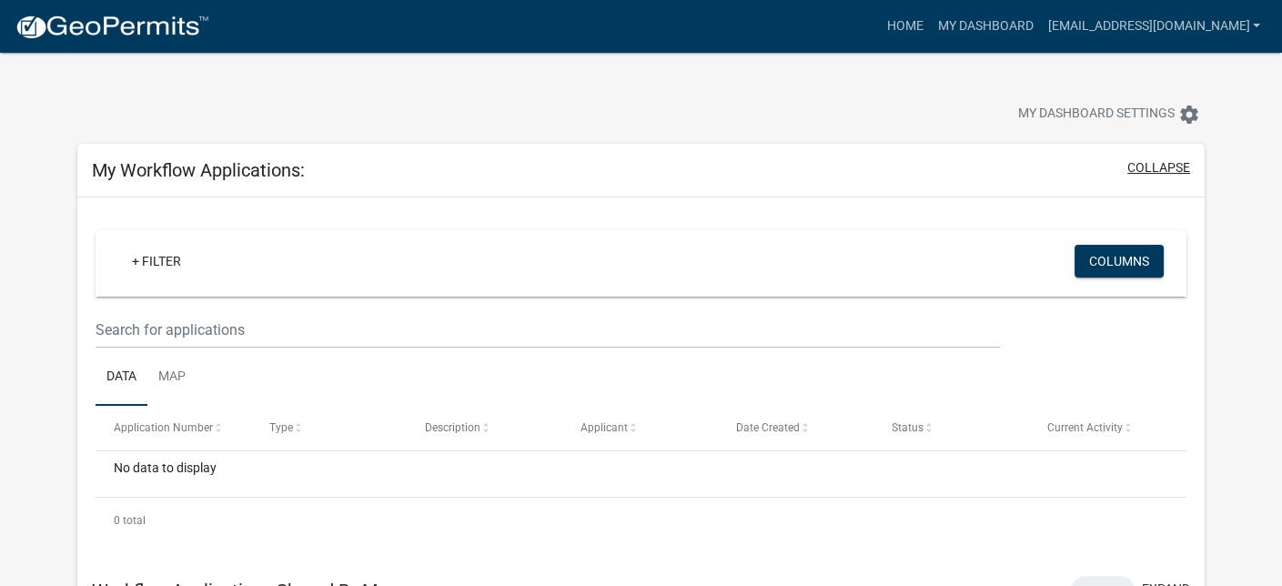
click at [1162, 160] on button "collapse" at bounding box center [1158, 167] width 63 height 19
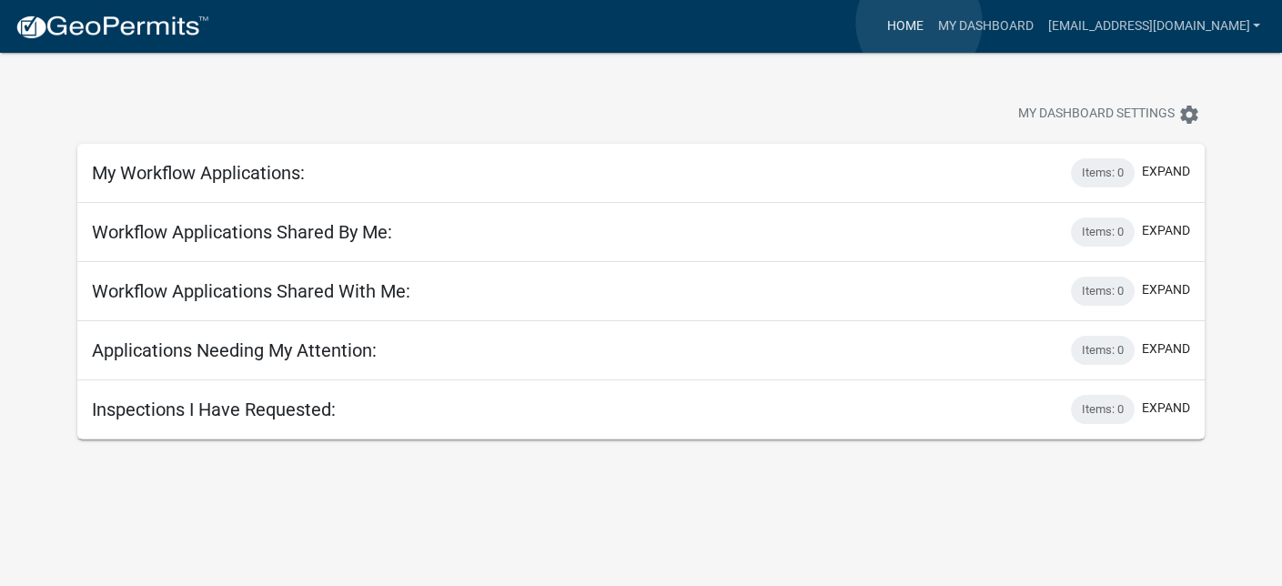
click at [919, 23] on link "Home" at bounding box center [904, 26] width 51 height 35
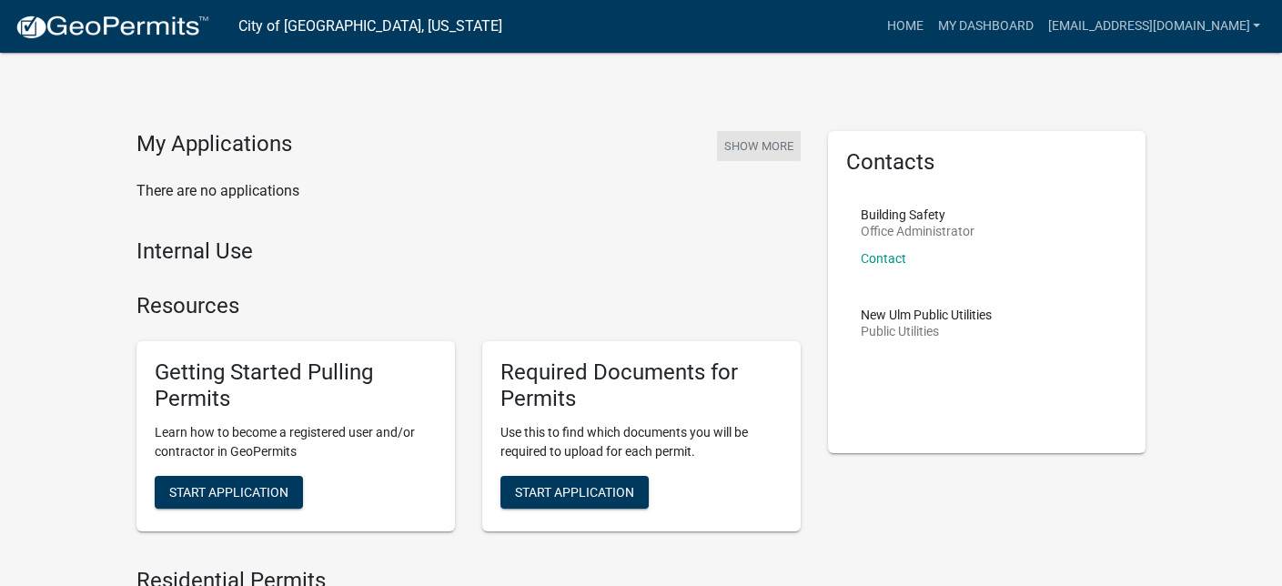
click at [741, 149] on button "Show More" at bounding box center [759, 146] width 84 height 30
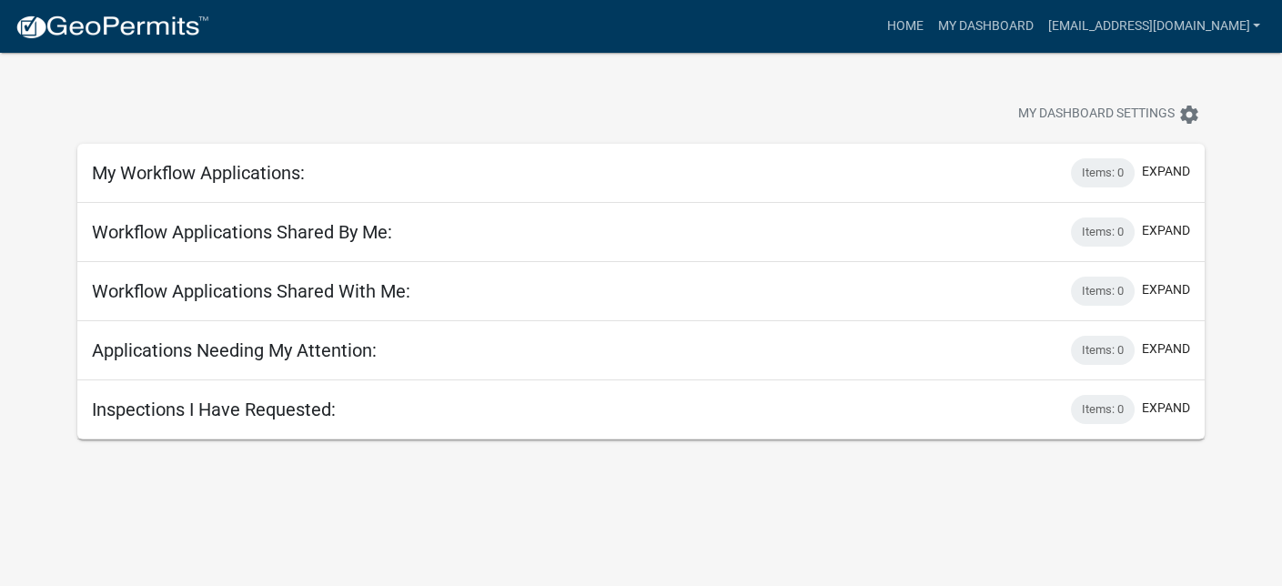
click at [1147, 303] on div "Items: 0 expand" at bounding box center [1130, 291] width 119 height 29
click at [1161, 352] on button "expand" at bounding box center [1166, 348] width 48 height 19
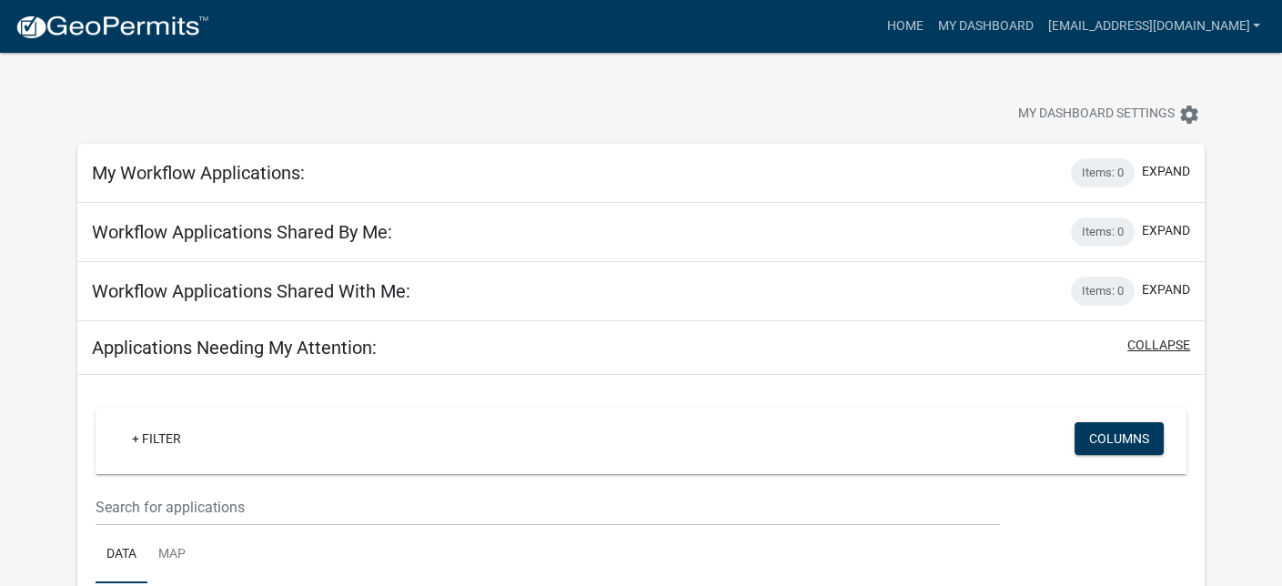
click at [1150, 344] on button "collapse" at bounding box center [1158, 345] width 63 height 19
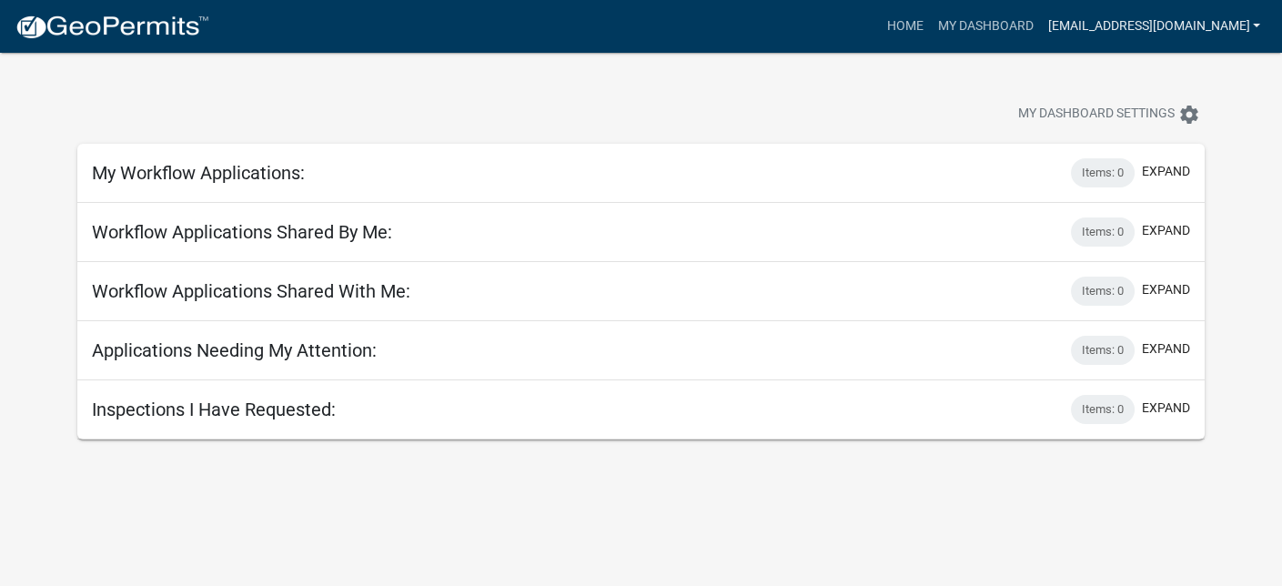
click at [1245, 19] on link "[EMAIL_ADDRESS][DOMAIN_NAME]" at bounding box center [1153, 26] width 227 height 35
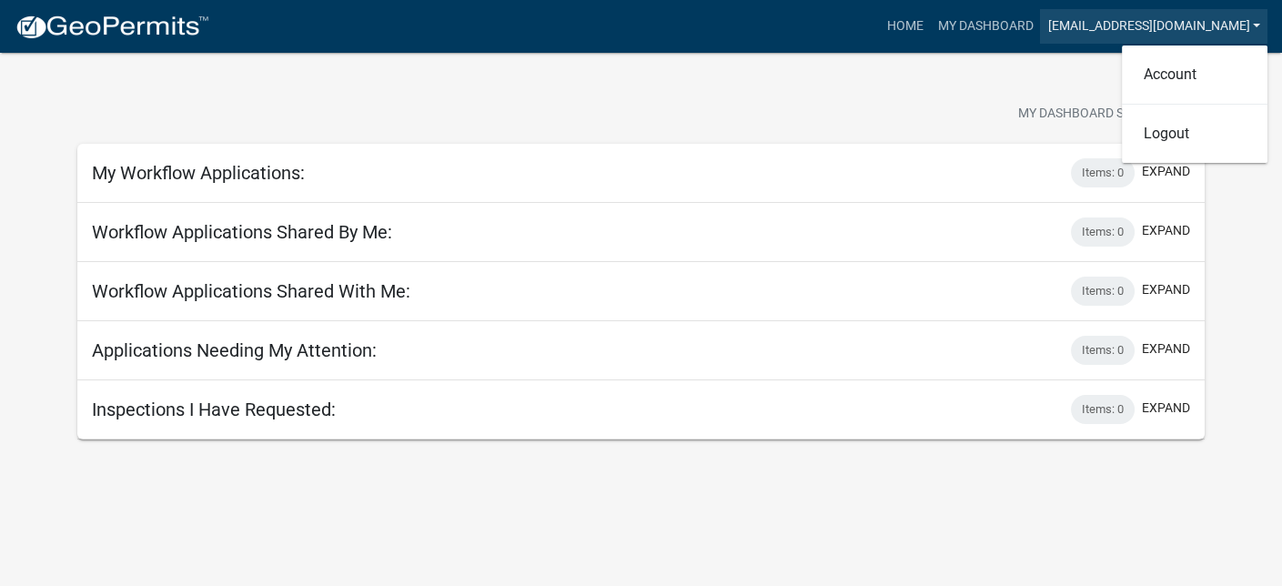
click at [1245, 19] on link "[EMAIL_ADDRESS][DOMAIN_NAME]" at bounding box center [1153, 26] width 227 height 35
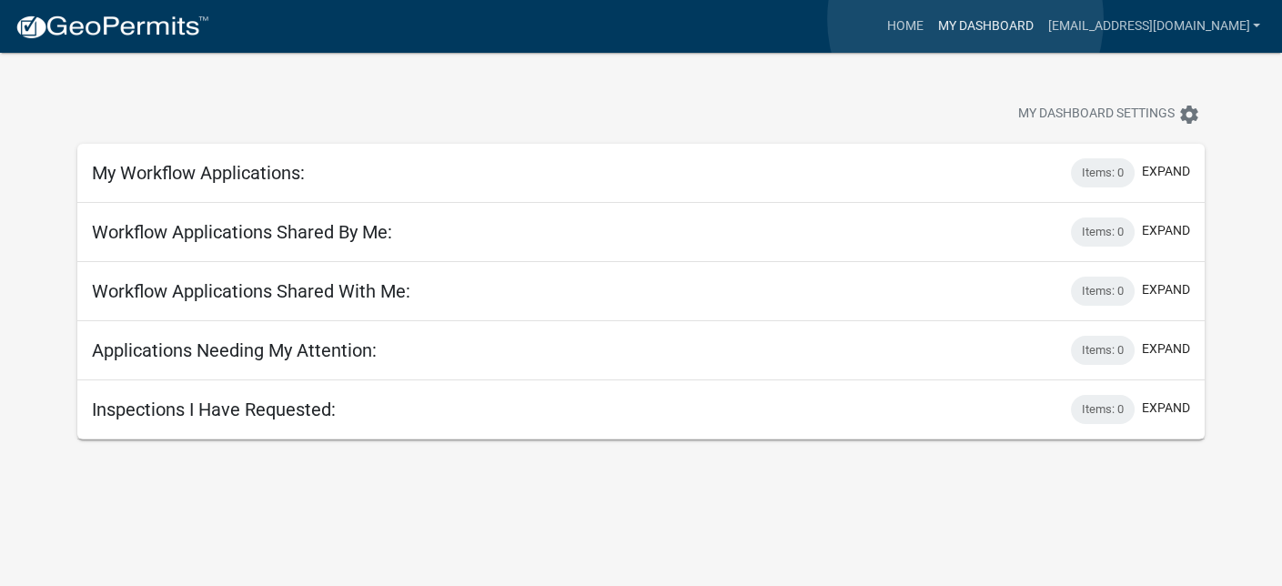
click at [965, 19] on link "My Dashboard" at bounding box center [985, 26] width 110 height 35
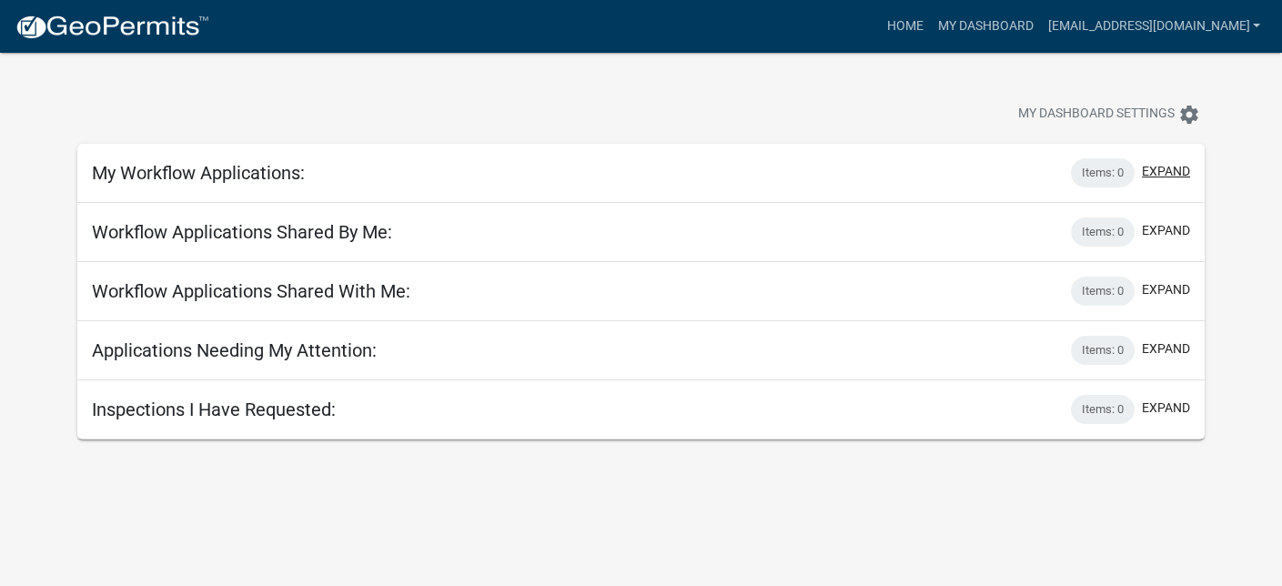
click at [1165, 167] on button "expand" at bounding box center [1166, 171] width 48 height 19
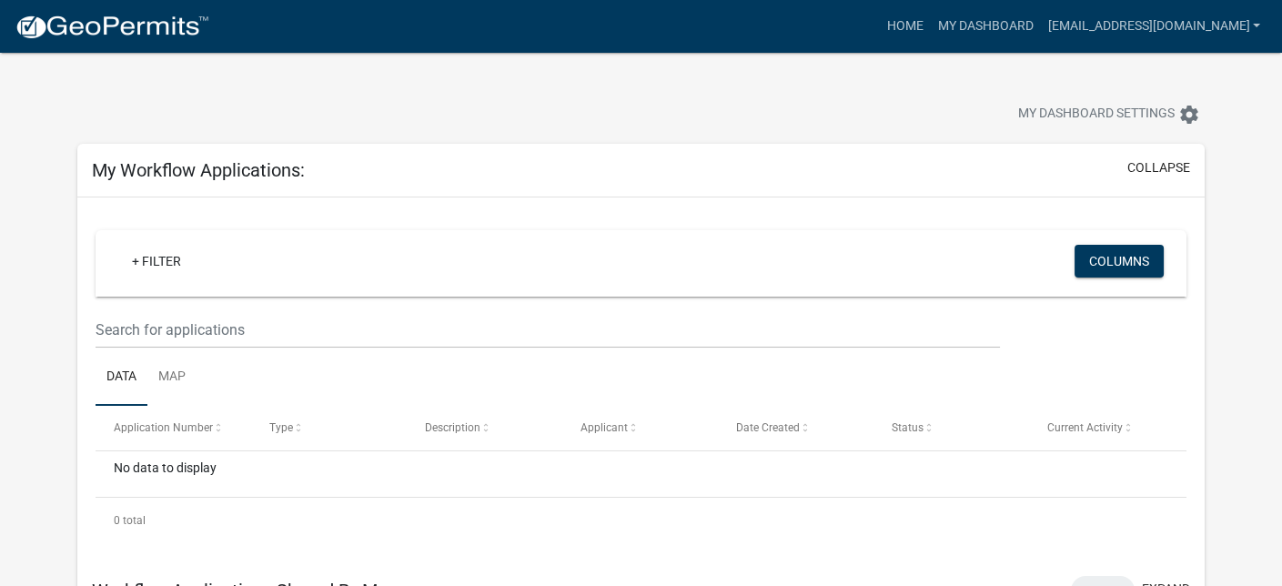
click at [888, 249] on div "+ Filter Columns" at bounding box center [641, 263] width 1074 height 66
click at [155, 258] on link "+ Filter" at bounding box center [156, 261] width 78 height 33
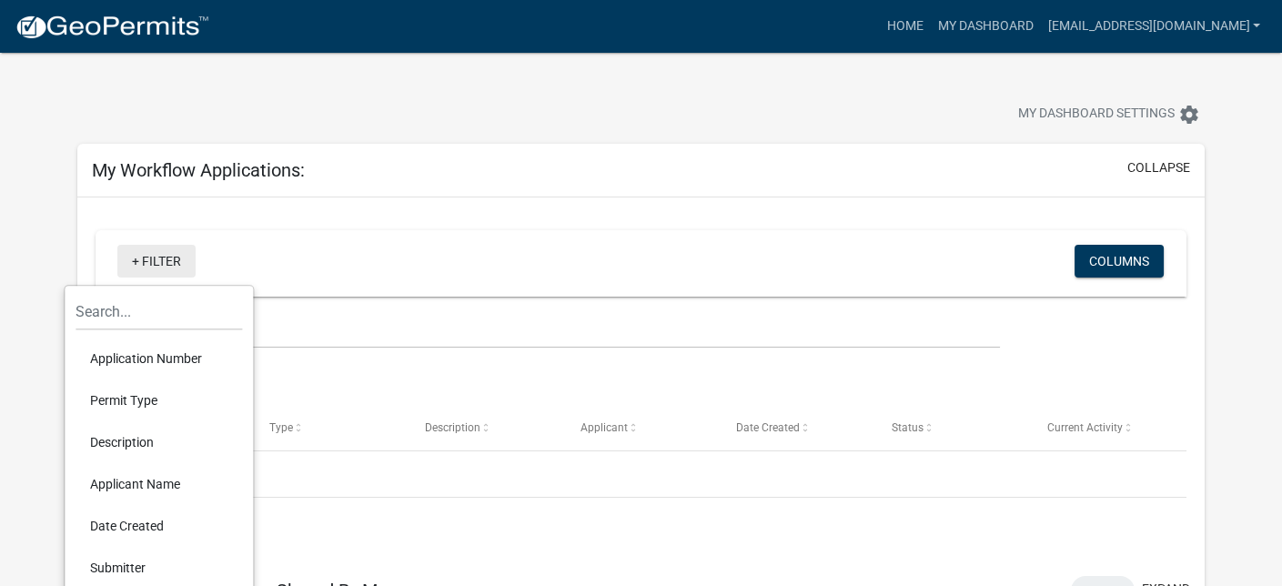
click at [155, 258] on link "+ Filter" at bounding box center [156, 261] width 78 height 33
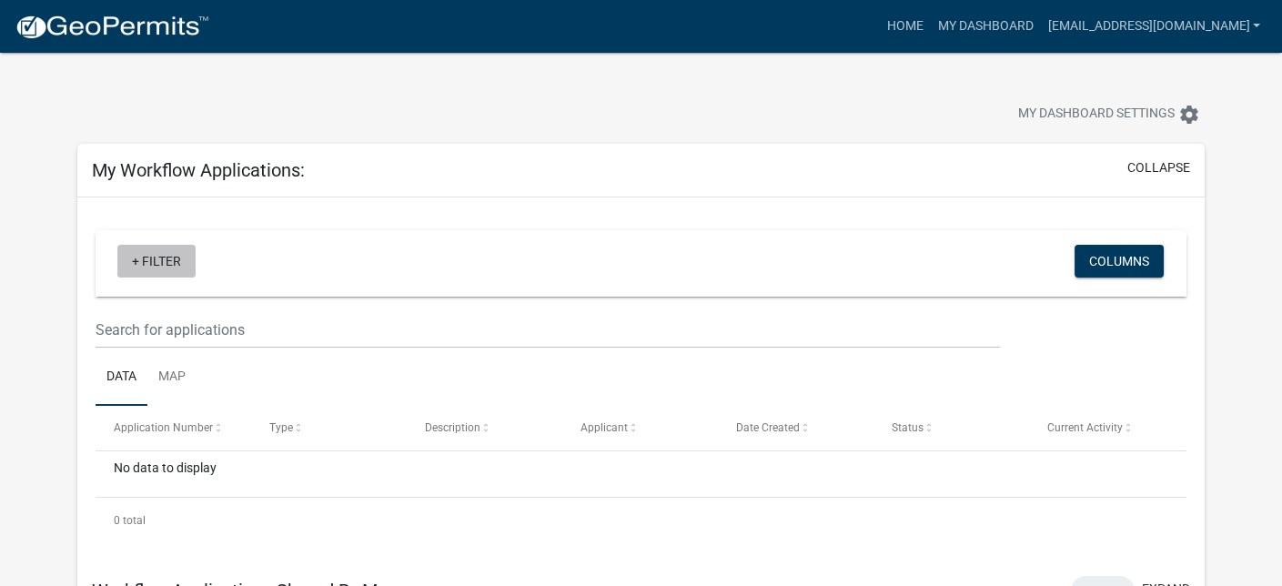
click at [155, 258] on link "+ Filter" at bounding box center [156, 261] width 78 height 33
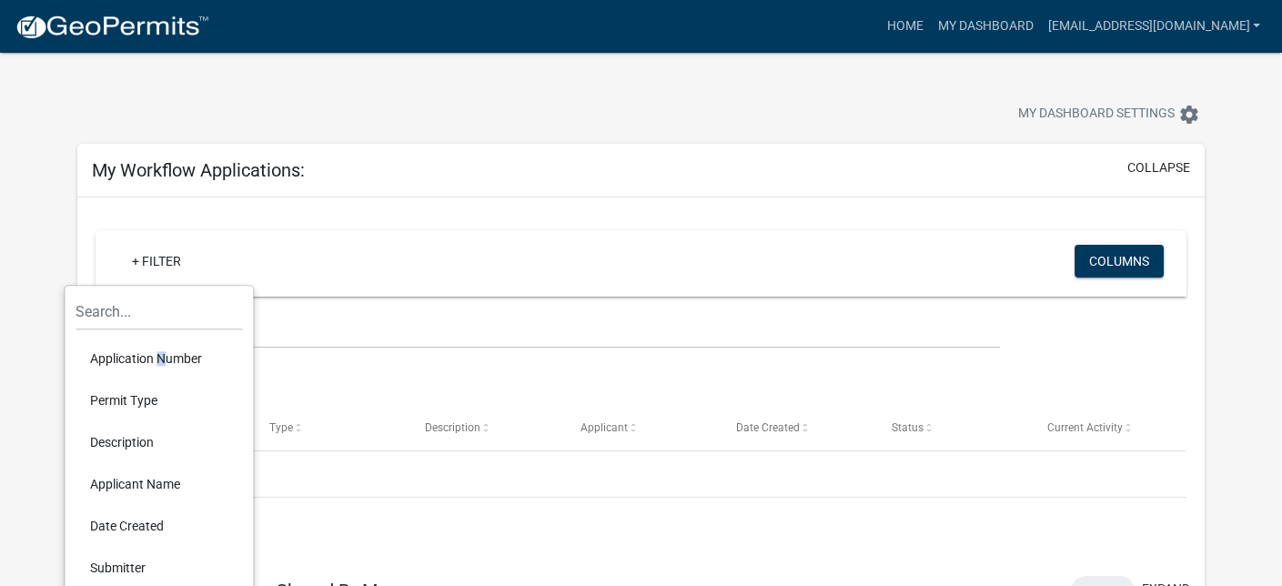
click at [156, 354] on li "Application Number" at bounding box center [159, 359] width 167 height 42
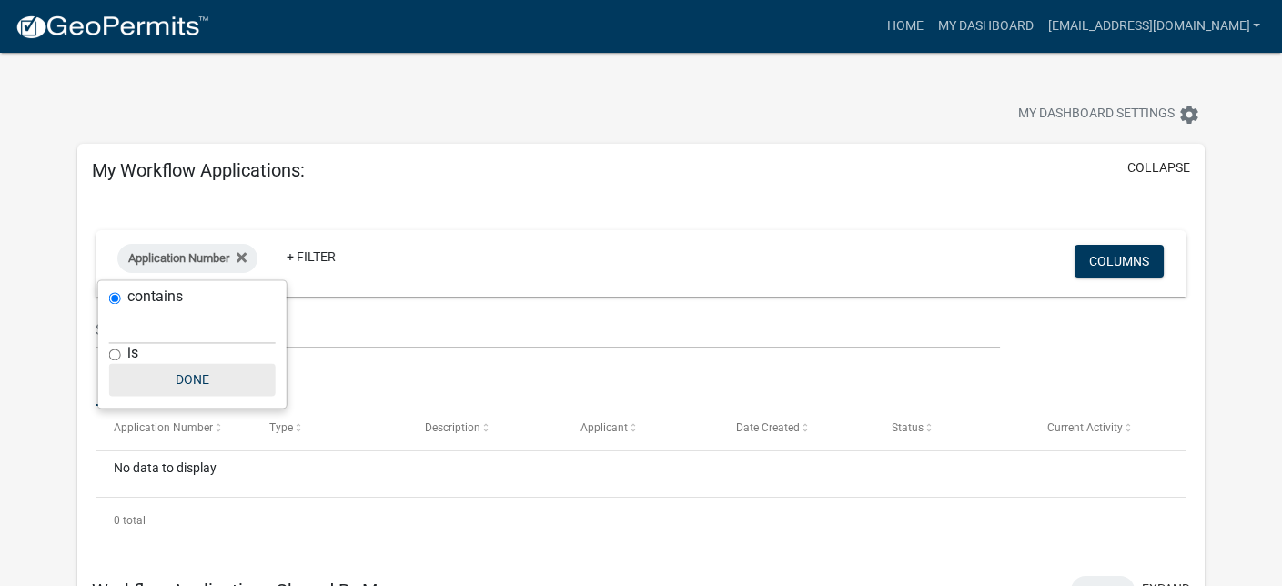
click at [192, 370] on button "Done" at bounding box center [192, 379] width 167 height 33
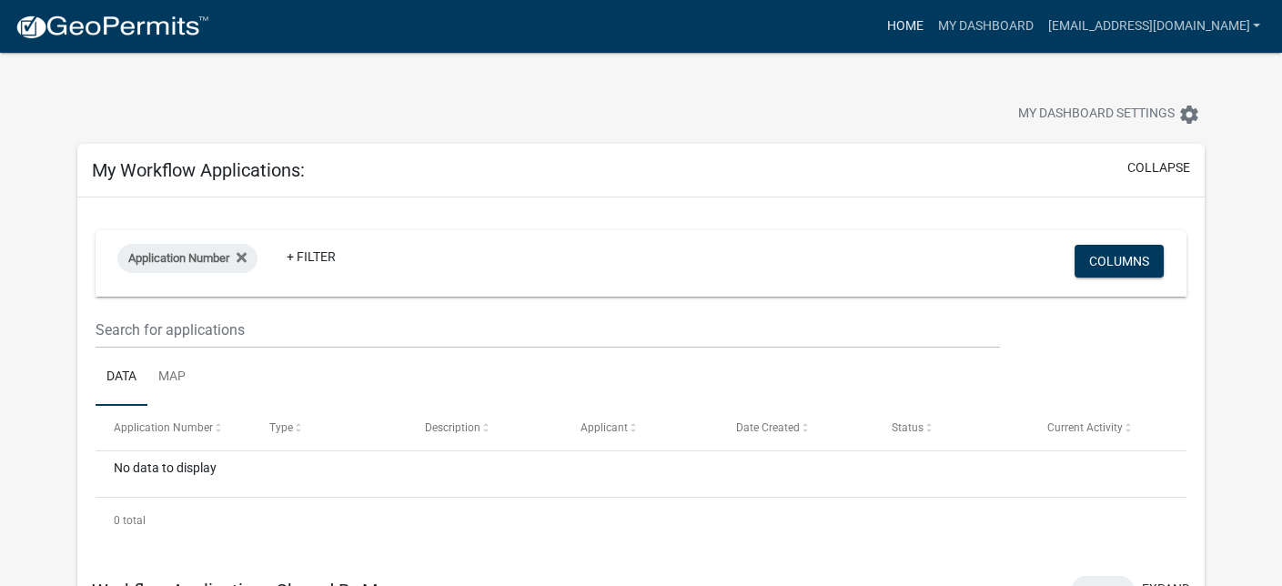
click at [921, 25] on link "Home" at bounding box center [904, 26] width 51 height 35
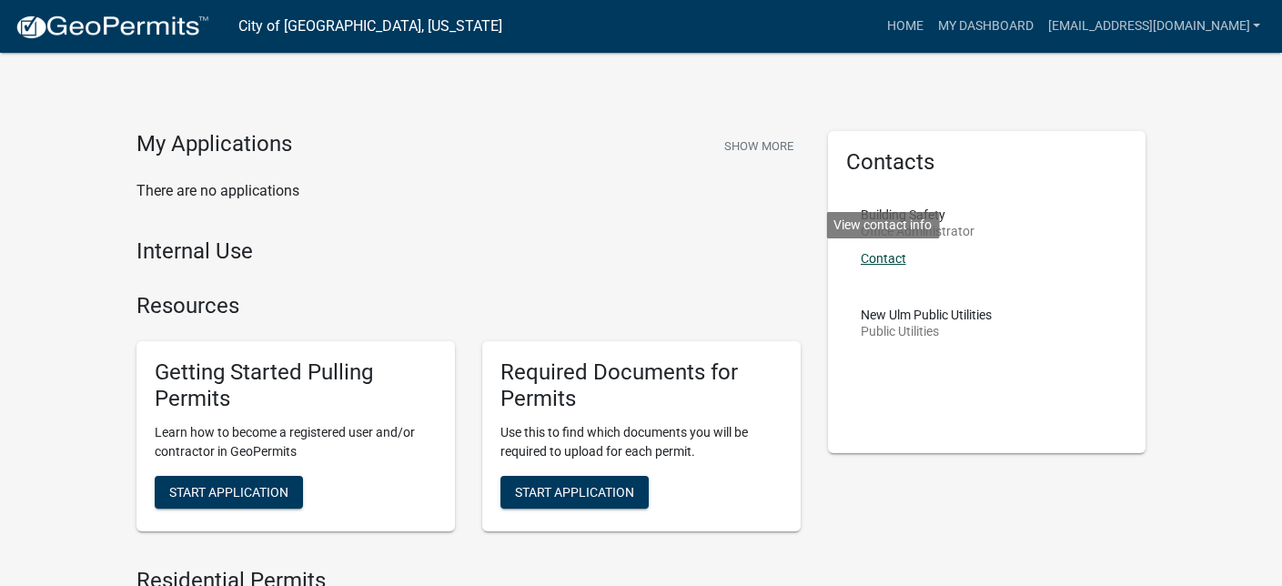
click at [861, 255] on link "Contact" at bounding box center [883, 258] width 45 height 15
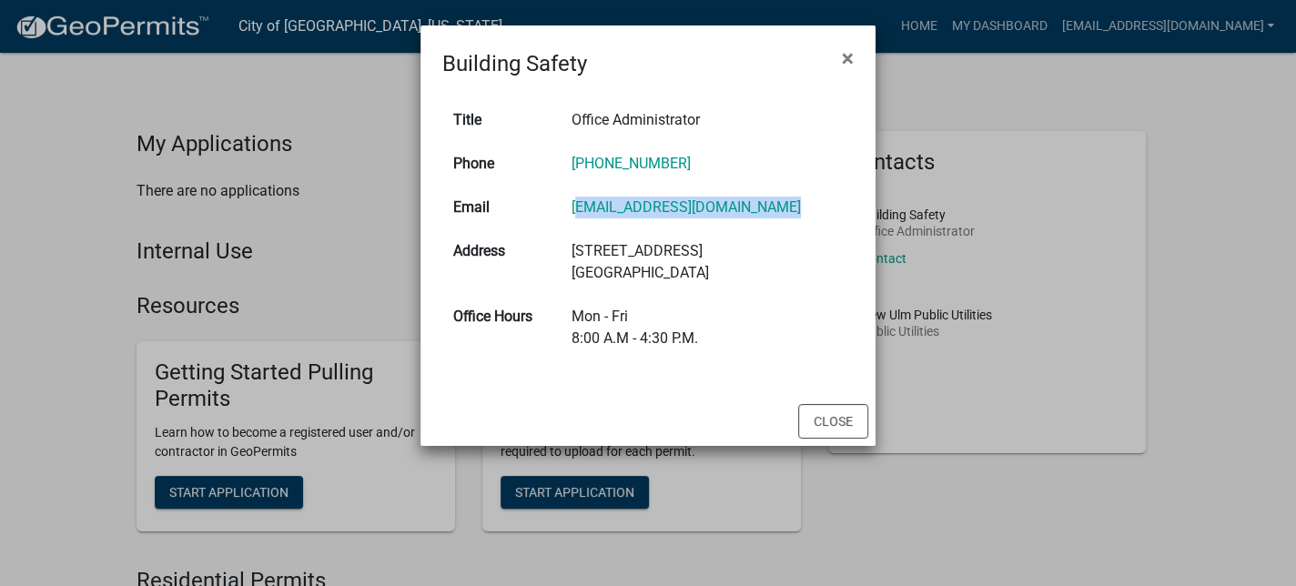
drag, startPoint x: 574, startPoint y: 210, endPoint x: 787, endPoint y: 212, distance: 212.9
click at [787, 212] on td "buildingsafety@newulmmn.gov" at bounding box center [707, 208] width 293 height 44
copy link "buildingsafety@newulmmn.gov"
click at [845, 62] on span "×" at bounding box center [848, 57] width 12 height 25
